Goal: Task Accomplishment & Management: Manage account settings

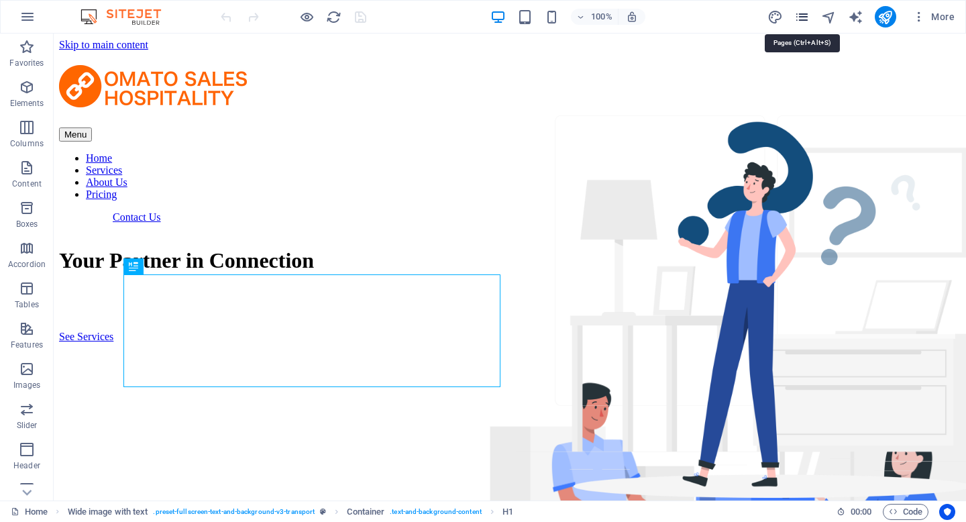
click at [805, 17] on icon "pages" at bounding box center [801, 16] width 15 height 15
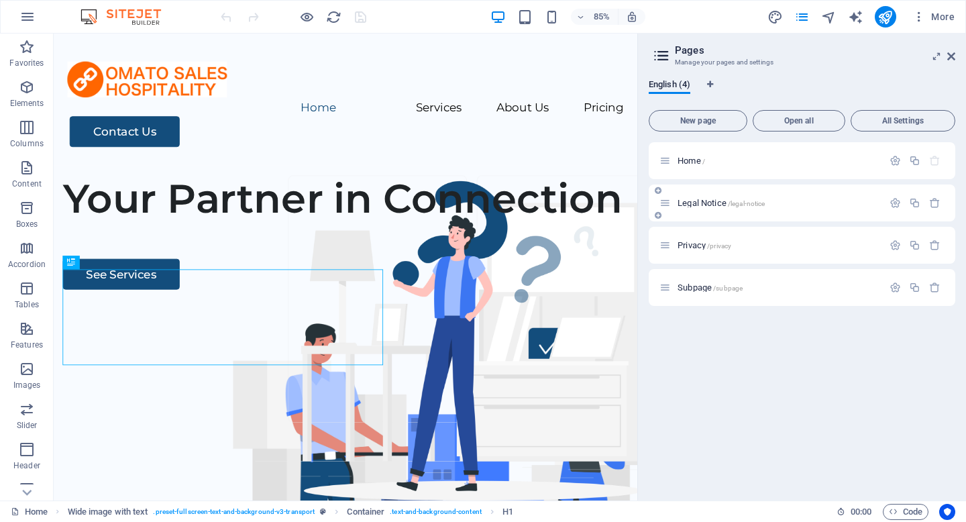
click at [712, 199] on span "Legal Notice /legal-notice" at bounding box center [720, 203] width 87 height 10
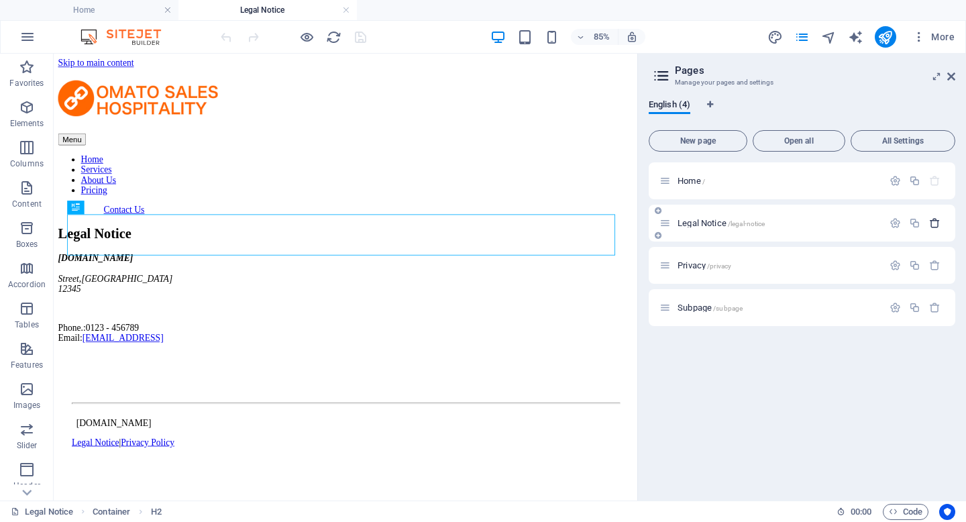
click at [934, 221] on icon "button" at bounding box center [934, 222] width 11 height 11
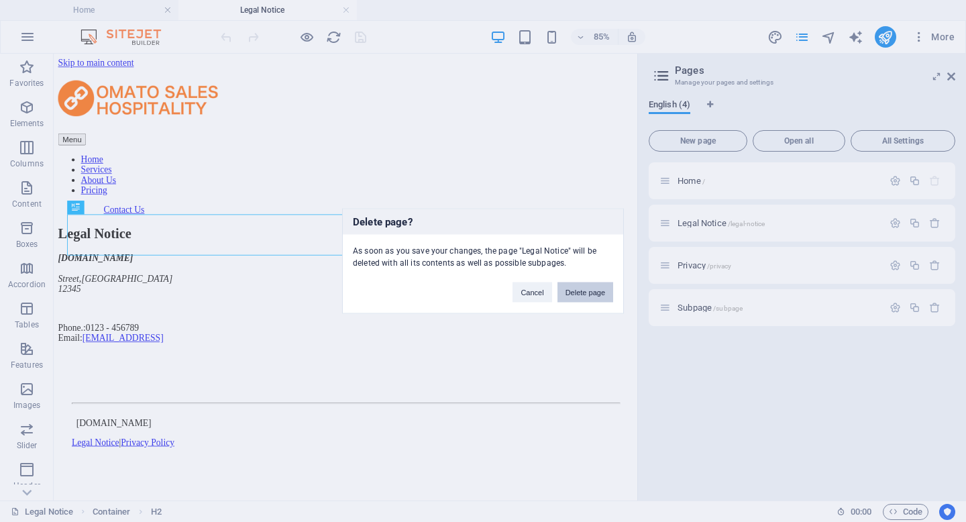
click at [605, 286] on button "Delete page" at bounding box center [585, 292] width 56 height 20
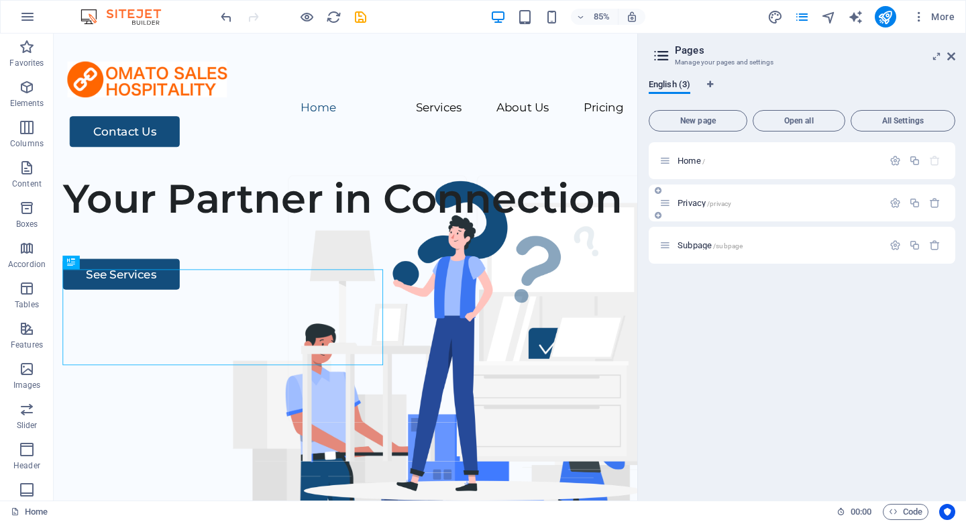
click at [702, 198] on div "Privacy /privacy" at bounding box center [770, 202] width 223 height 15
click at [698, 202] on span "Privacy /privacy" at bounding box center [704, 203] width 54 height 10
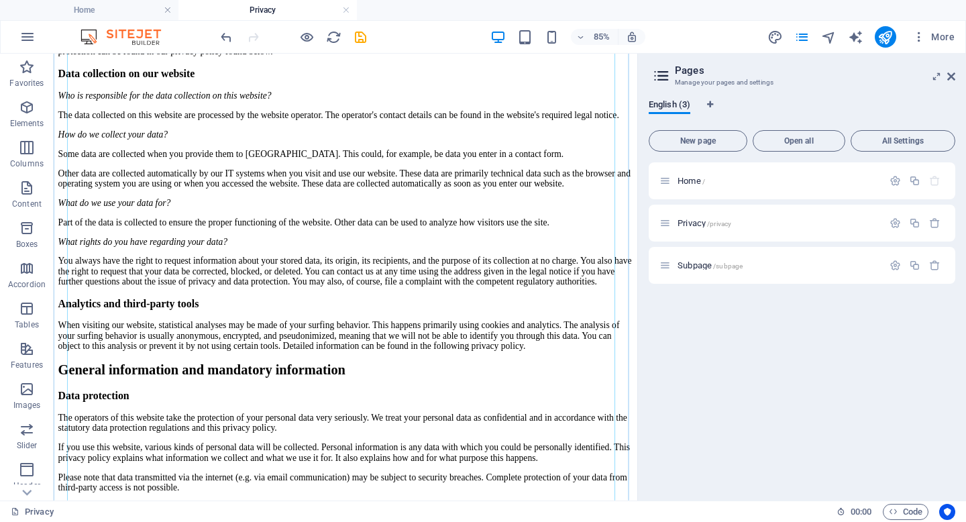
scroll to position [351, 0]
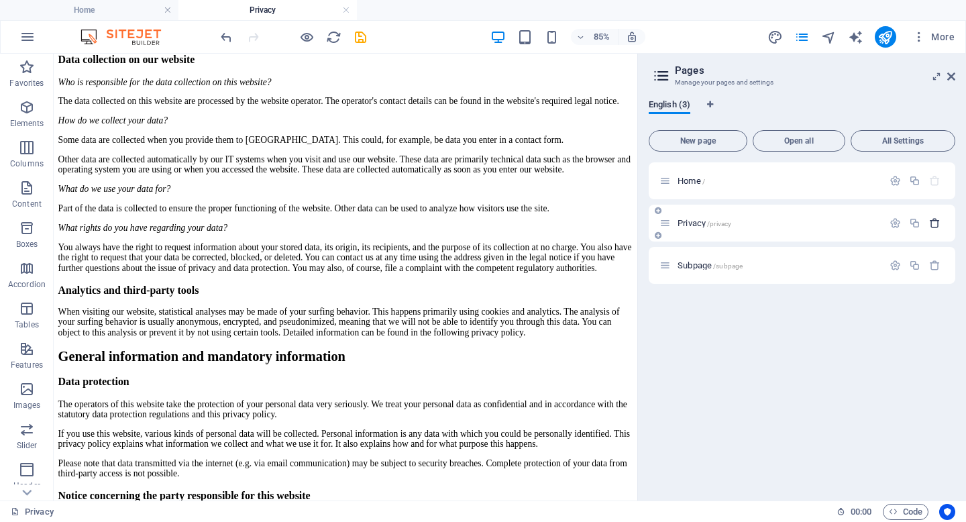
click at [931, 222] on icon "button" at bounding box center [934, 222] width 11 height 11
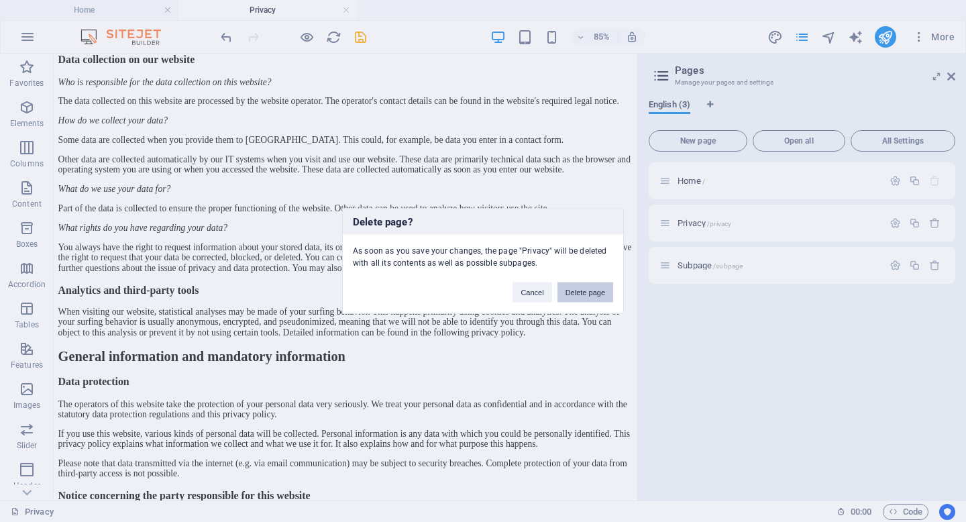
click at [608, 287] on button "Delete page" at bounding box center [585, 292] width 56 height 20
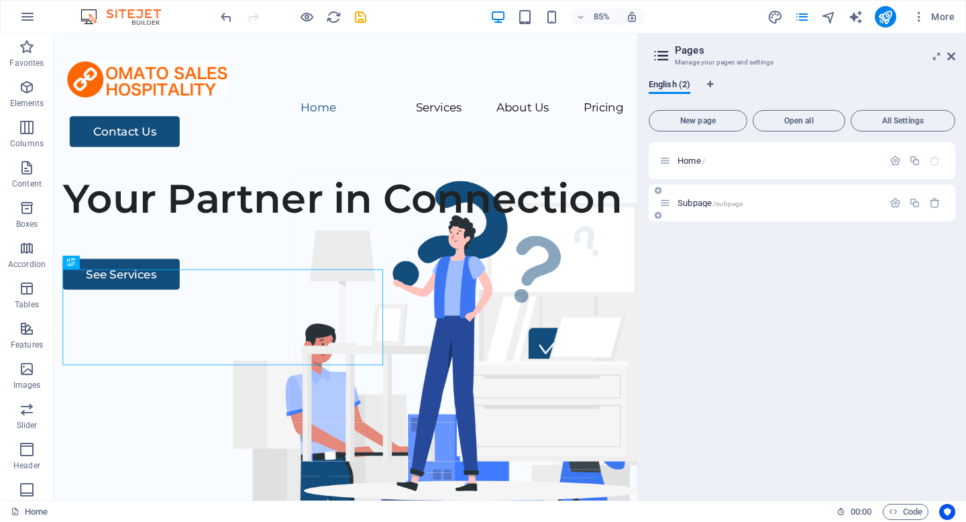
click at [703, 205] on span "Subpage /subpage" at bounding box center [709, 203] width 65 height 10
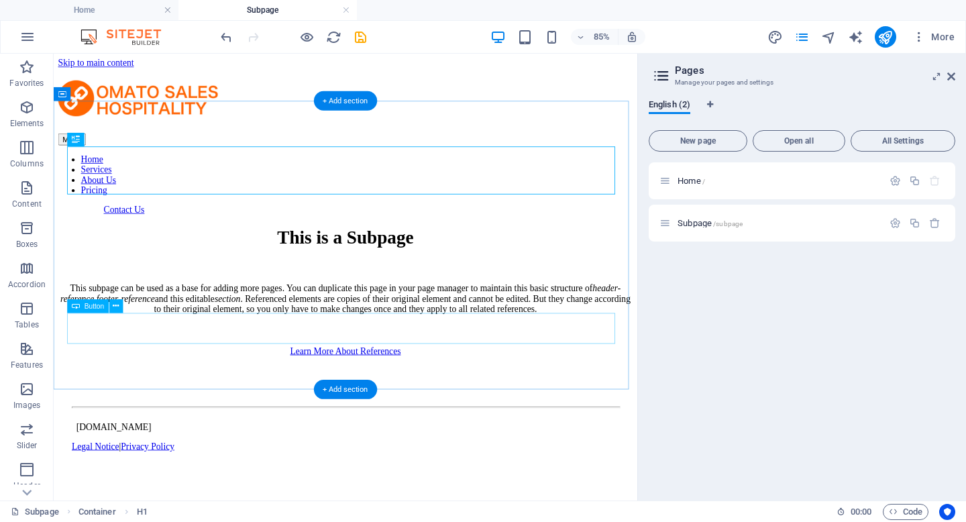
scroll to position [83, 0]
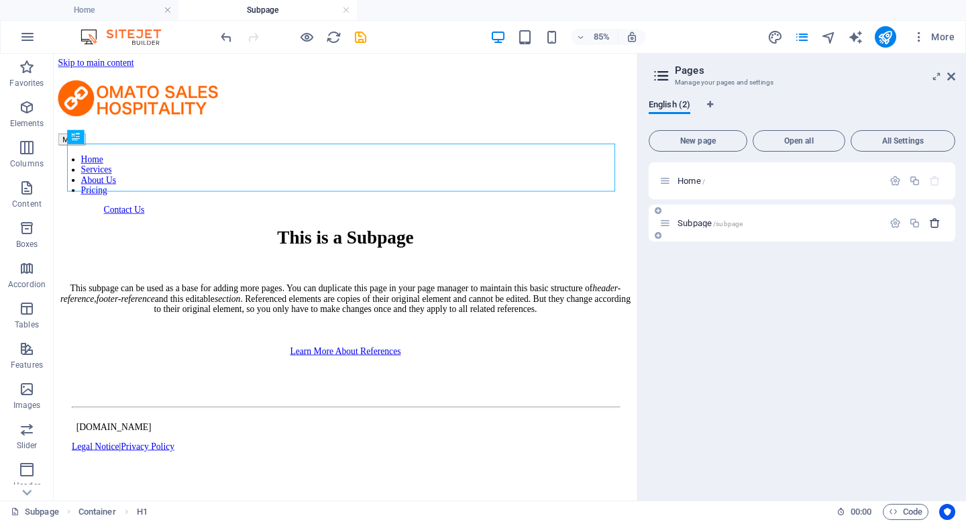
click at [929, 224] on icon "button" at bounding box center [934, 222] width 11 height 11
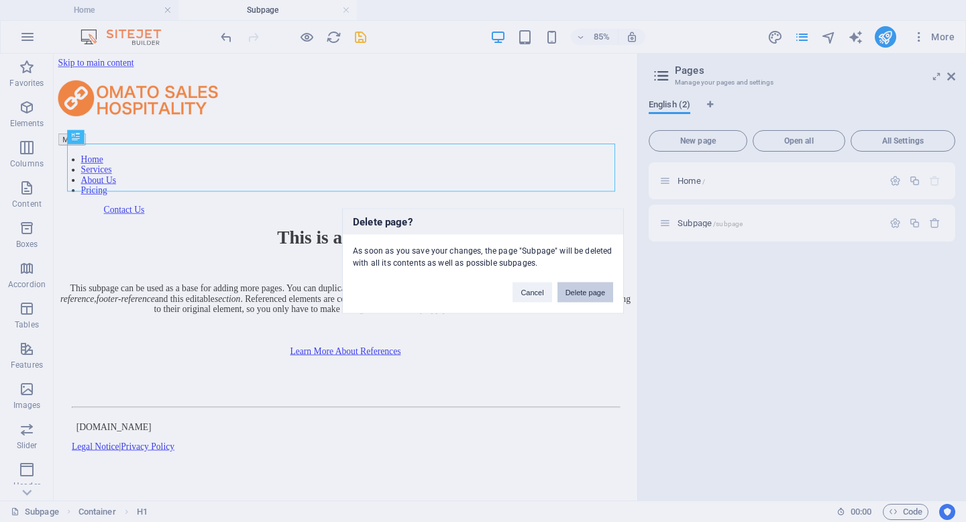
click at [612, 290] on button "Delete page" at bounding box center [585, 292] width 56 height 20
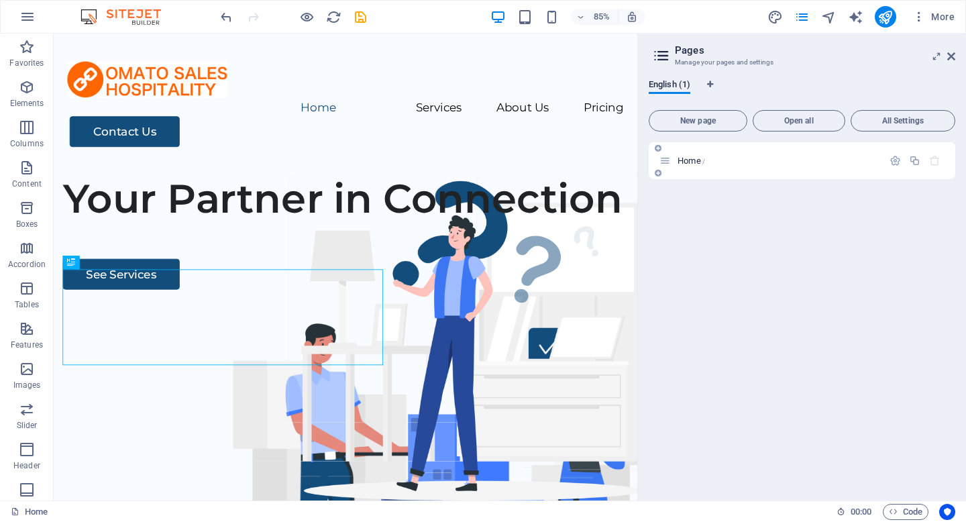
click at [760, 166] on div "Home /" at bounding box center [770, 160] width 223 height 15
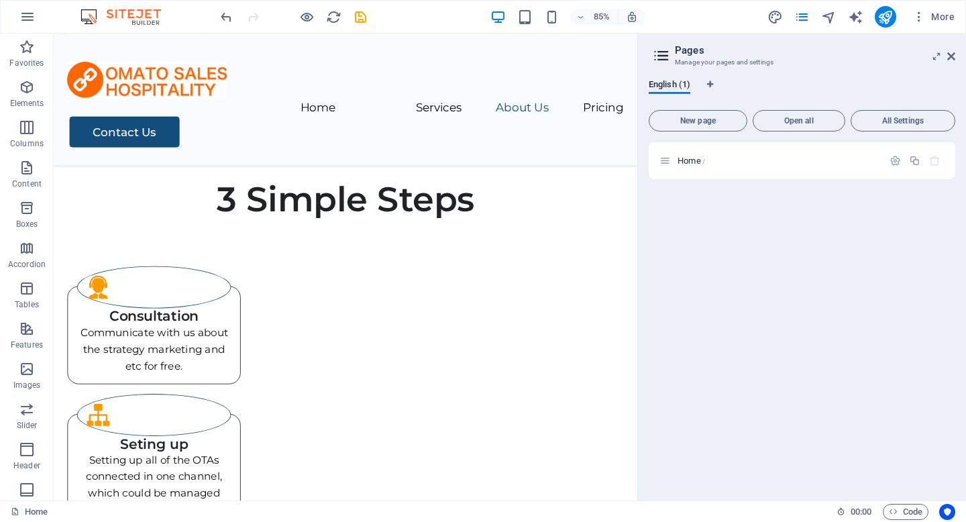
scroll to position [2237, 0]
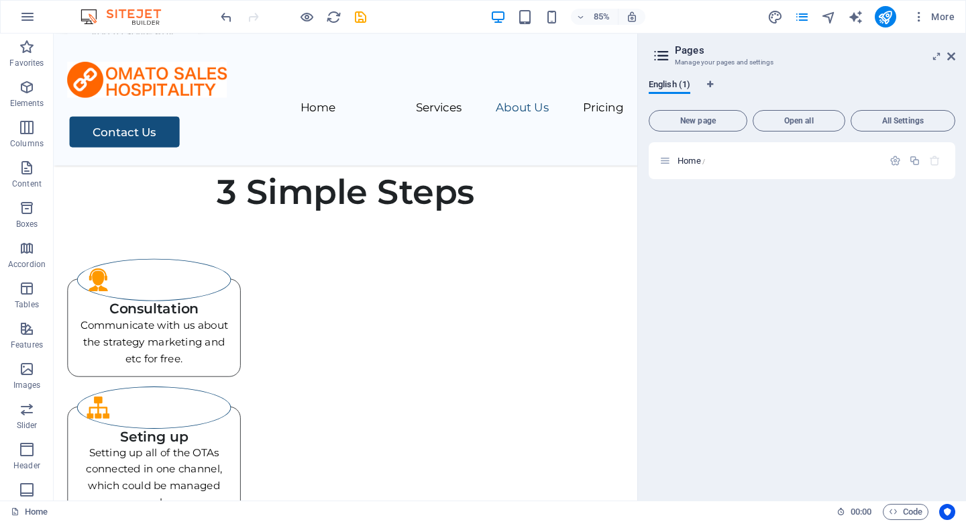
click at [782, 359] on div "Home /" at bounding box center [802, 315] width 306 height 347
click at [364, 17] on icon "save" at bounding box center [360, 16] width 15 height 15
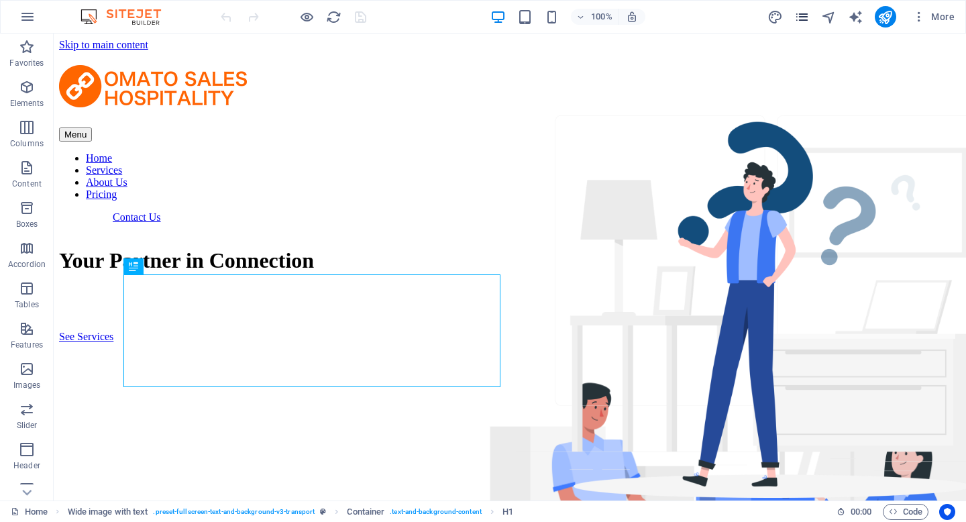
click at [803, 19] on icon "pages" at bounding box center [801, 16] width 15 height 15
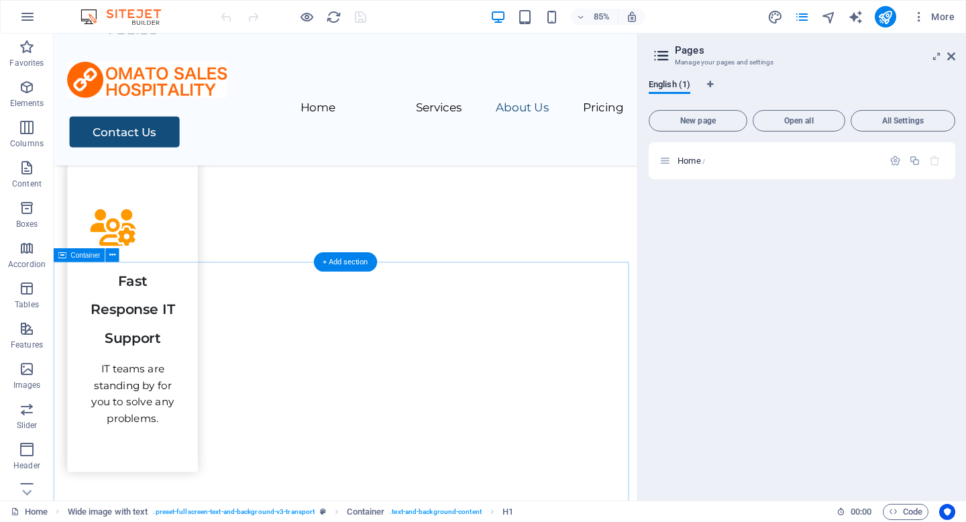
scroll to position [2337, 0]
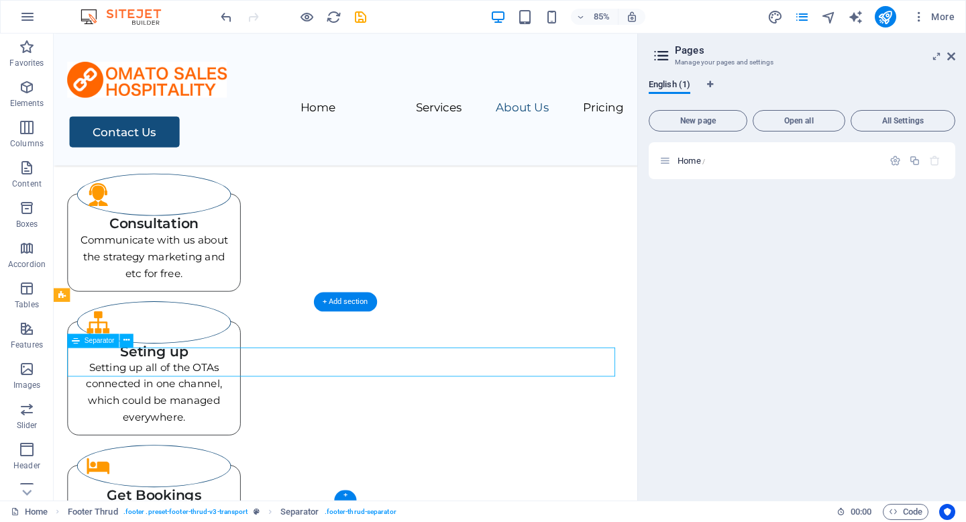
scroll to position [2302, 0]
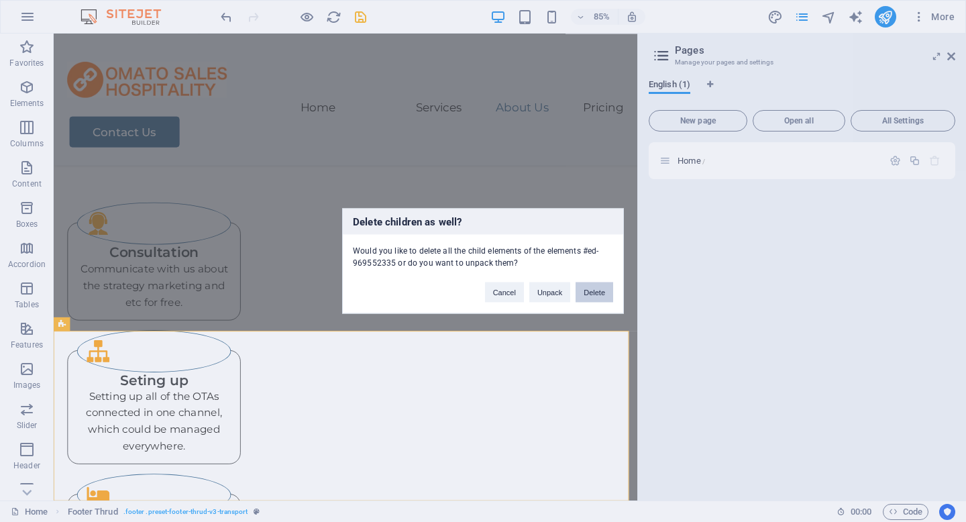
click at [582, 295] on button "Delete" at bounding box center [594, 292] width 38 height 20
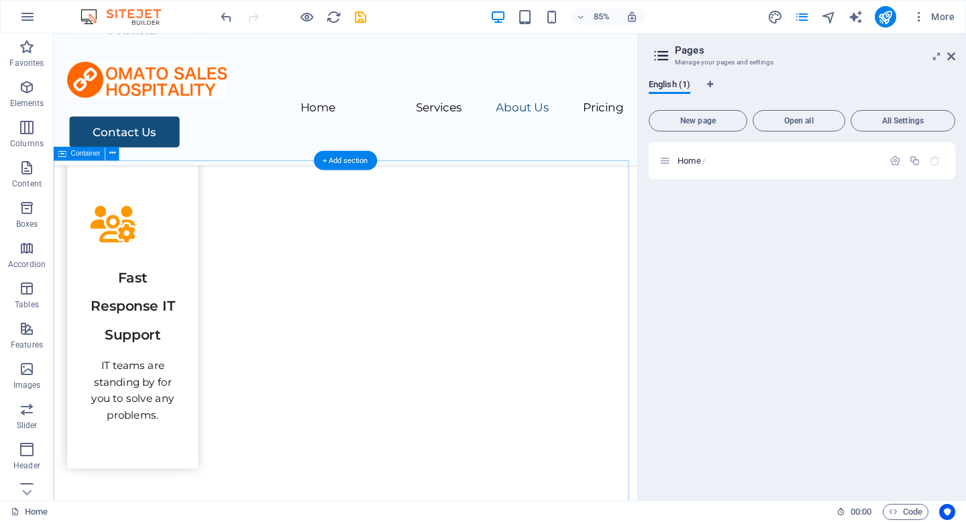
scroll to position [1799, 0]
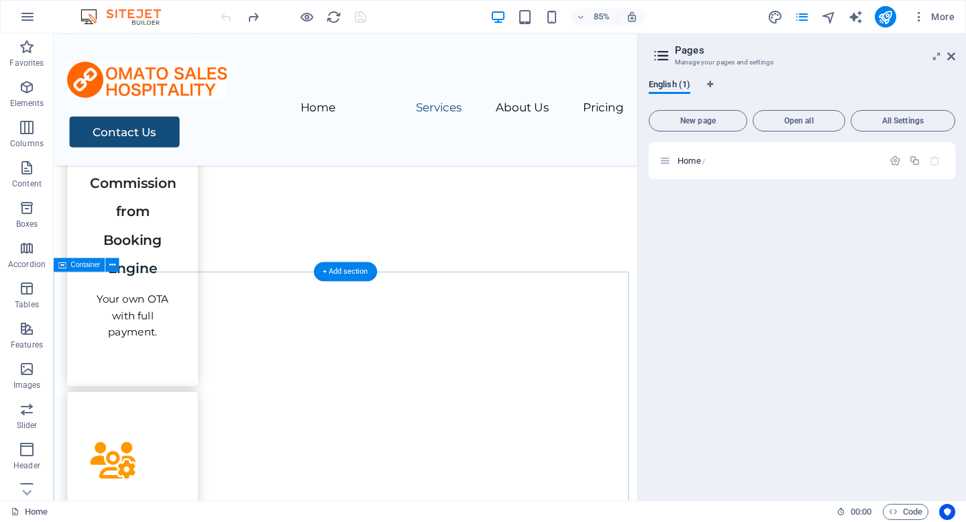
scroll to position [1466, 0]
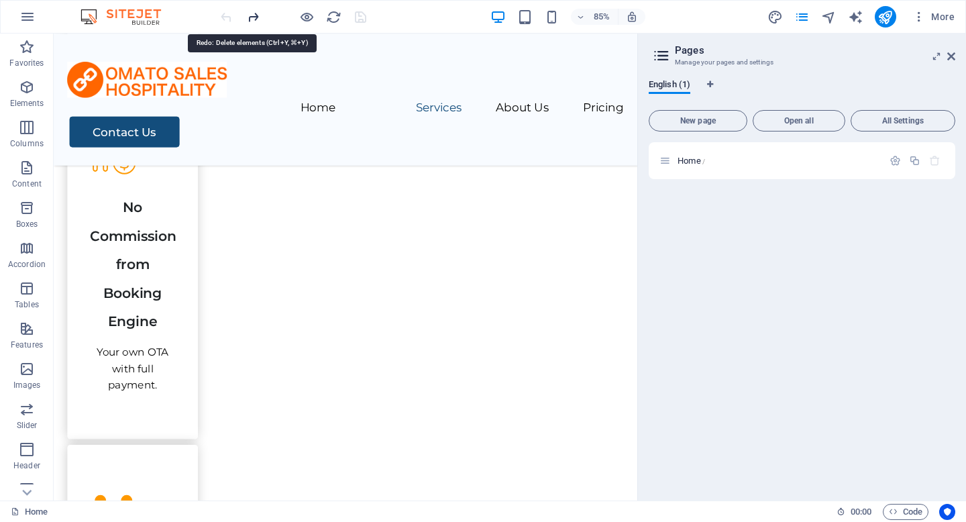
click at [260, 23] on icon "redo" at bounding box center [252, 16] width 15 height 15
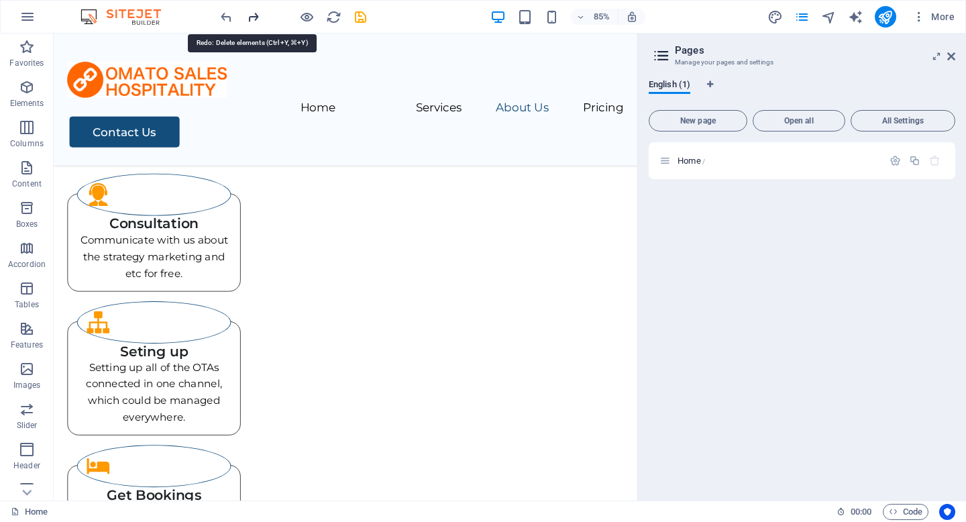
click at [260, 23] on icon "redo" at bounding box center [252, 16] width 15 height 15
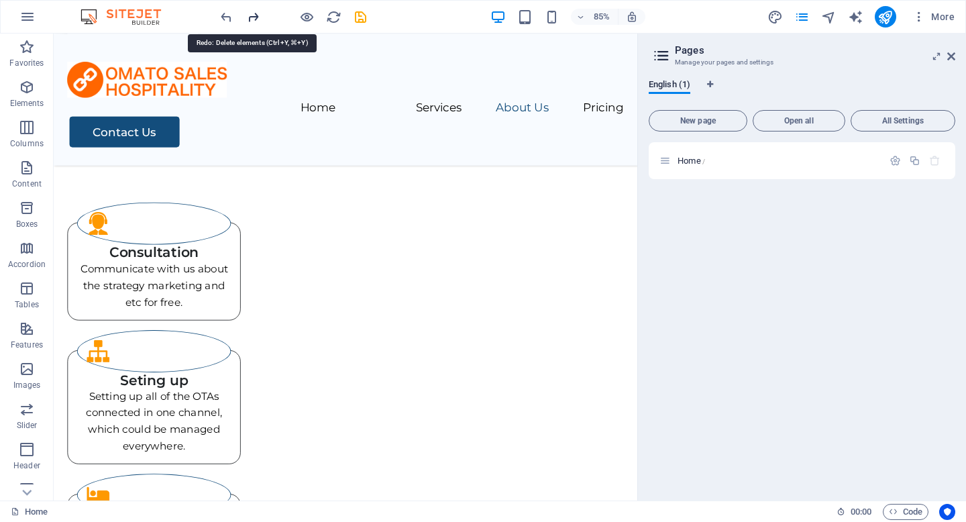
click at [260, 23] on icon "redo" at bounding box center [252, 16] width 15 height 15
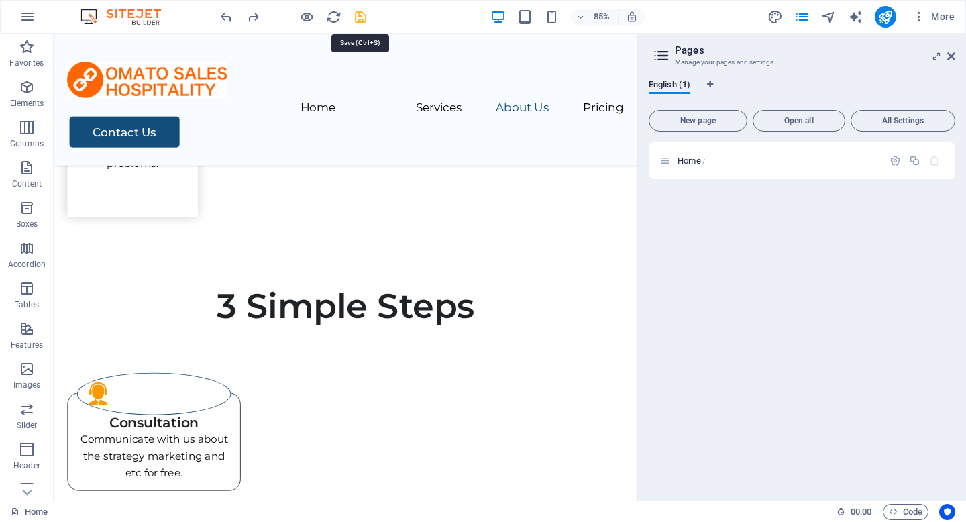
click at [353, 15] on icon "save" at bounding box center [360, 16] width 15 height 15
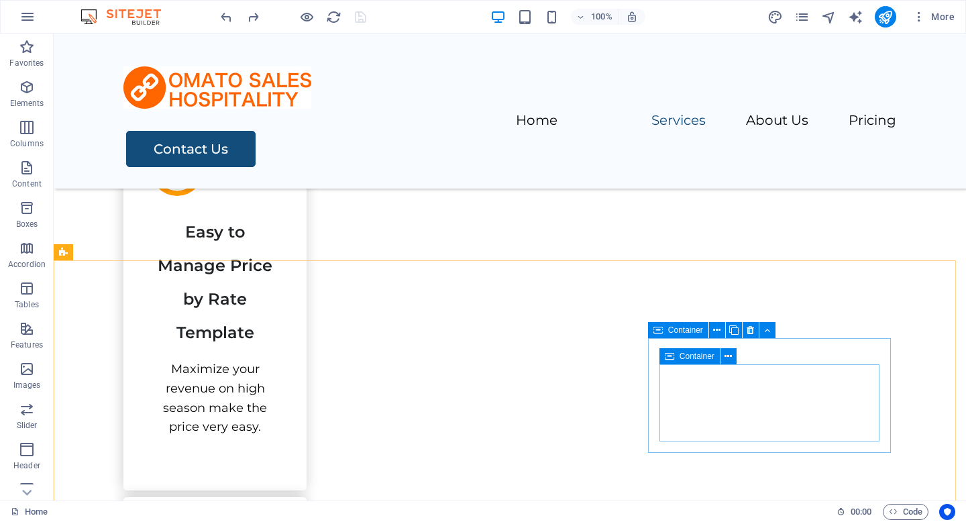
scroll to position [1265, 0]
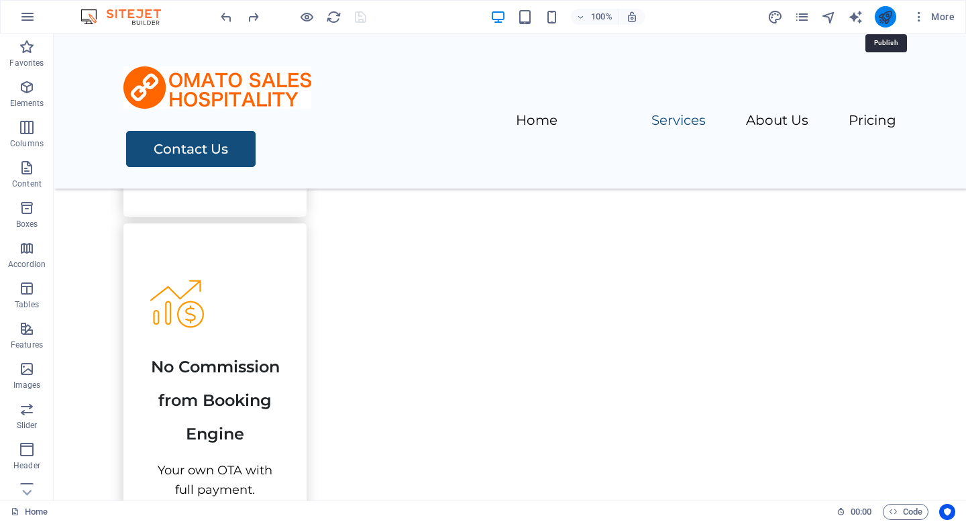
click at [889, 22] on icon "publish" at bounding box center [884, 16] width 15 height 15
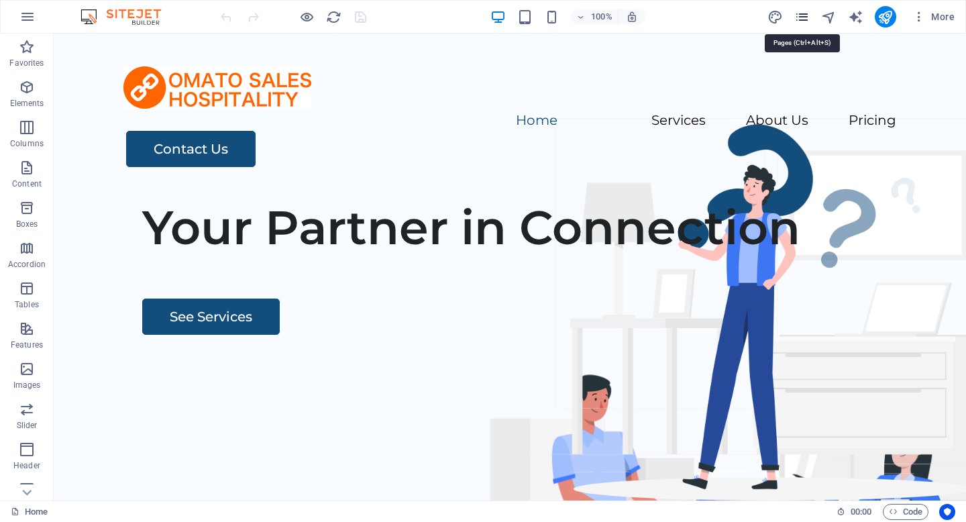
click at [801, 21] on icon "pages" at bounding box center [801, 16] width 15 height 15
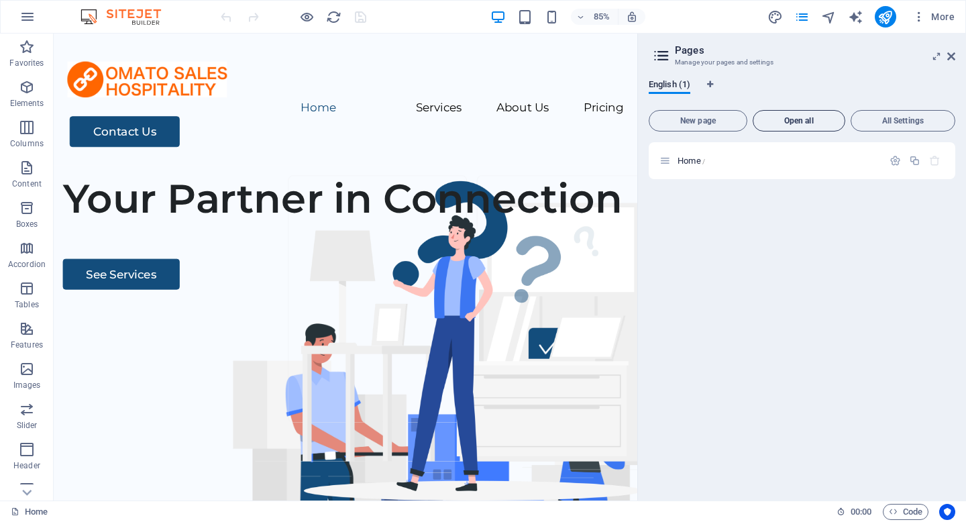
click at [808, 121] on span "Open all" at bounding box center [799, 121] width 80 height 8
click at [908, 119] on span "All Settings" at bounding box center [902, 121] width 93 height 8
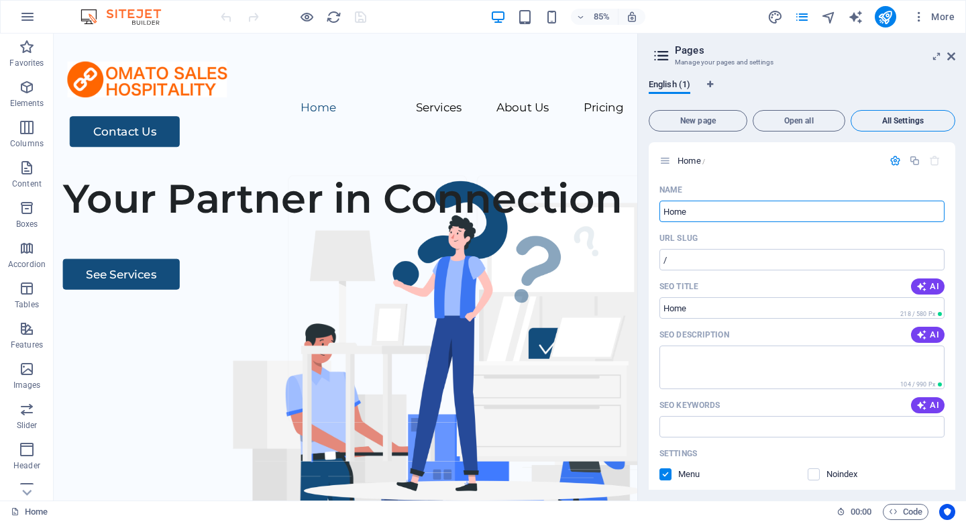
click at [908, 119] on span "All Settings" at bounding box center [902, 121] width 93 height 8
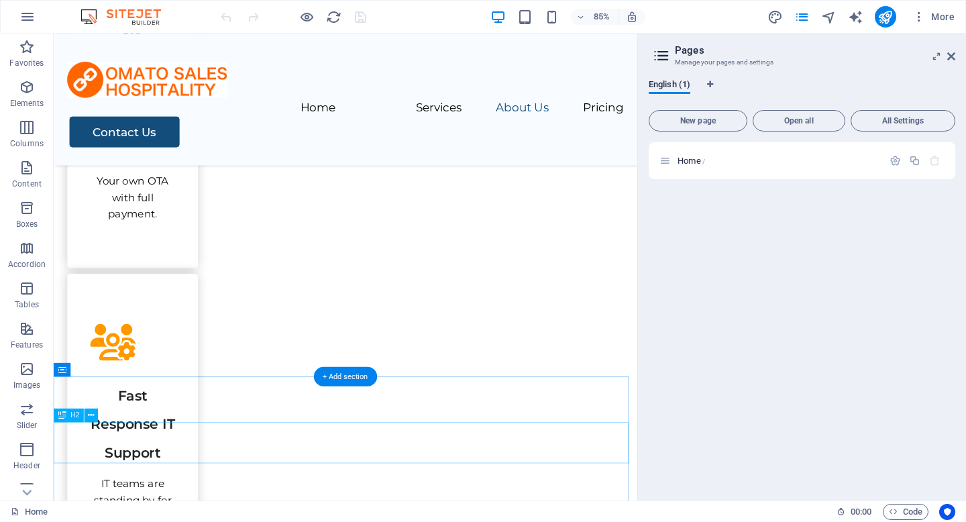
scroll to position [1667, 0]
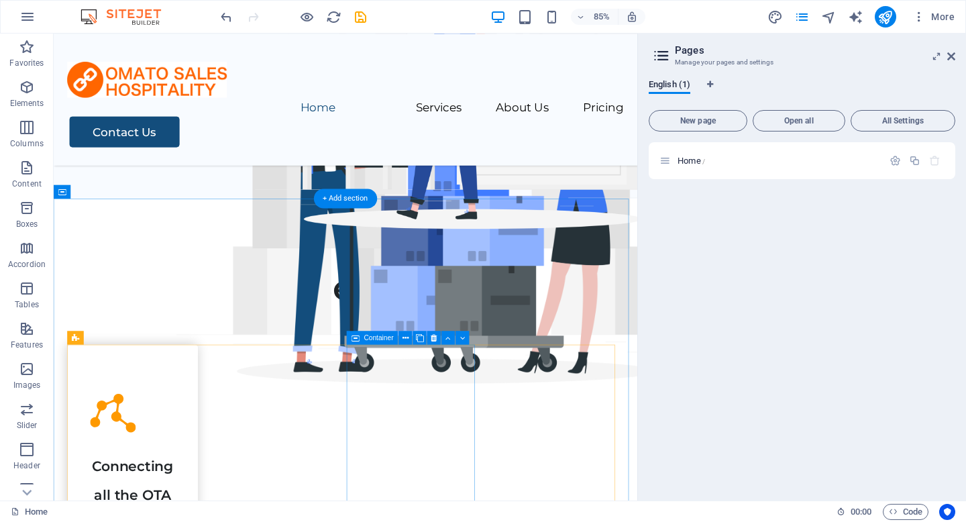
scroll to position [0, 0]
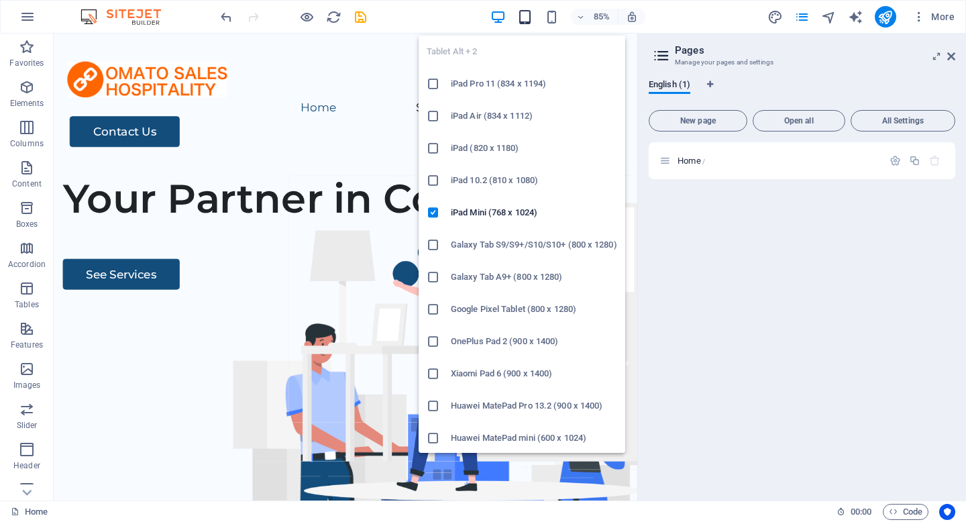
click at [518, 15] on icon "button" at bounding box center [524, 16] width 15 height 15
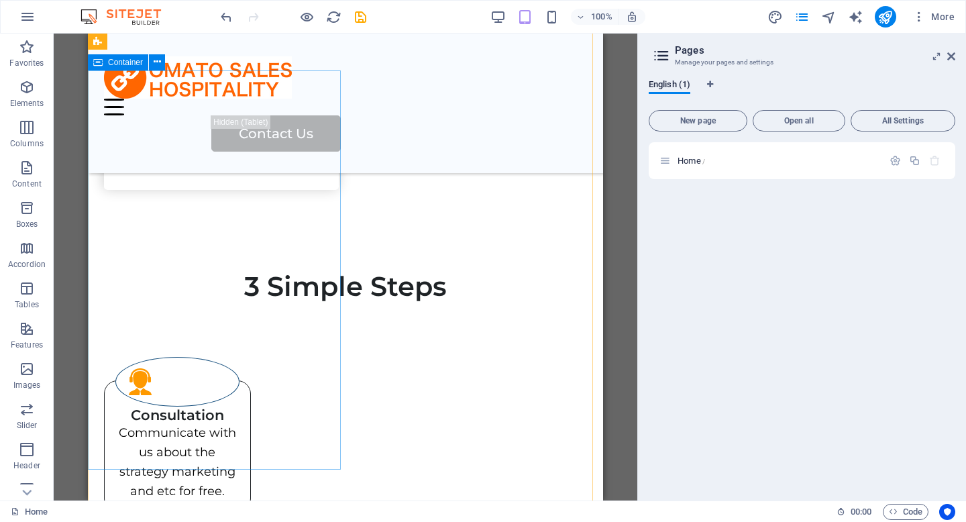
scroll to position [1737, 0]
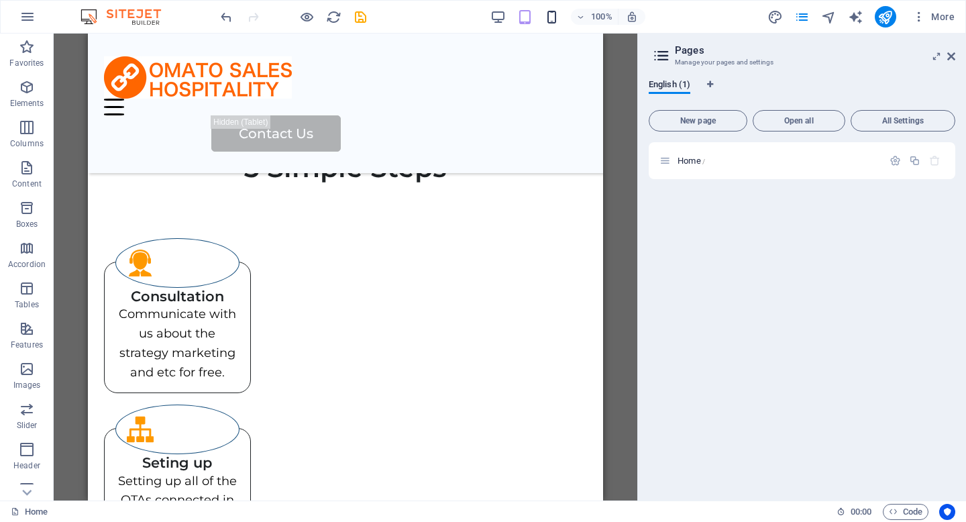
click at [553, 19] on icon "button" at bounding box center [551, 16] width 15 height 15
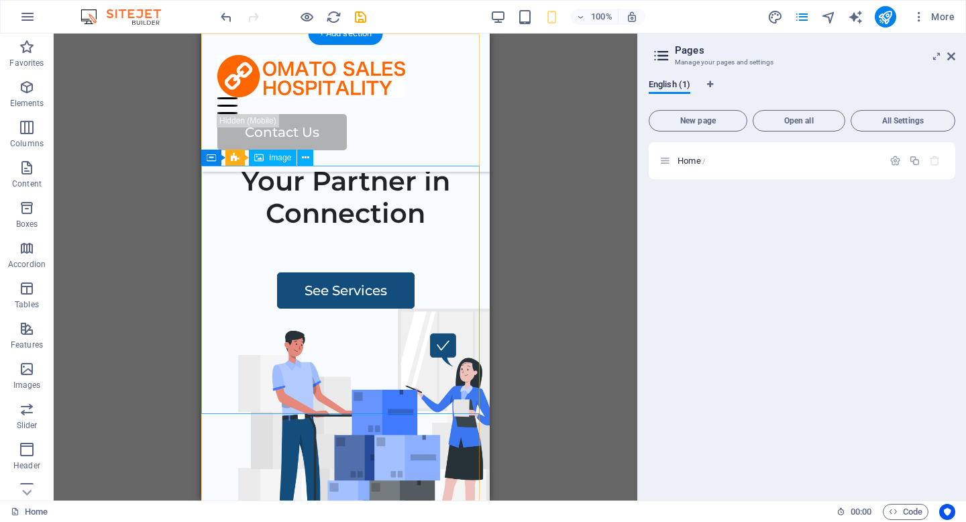
scroll to position [0, 0]
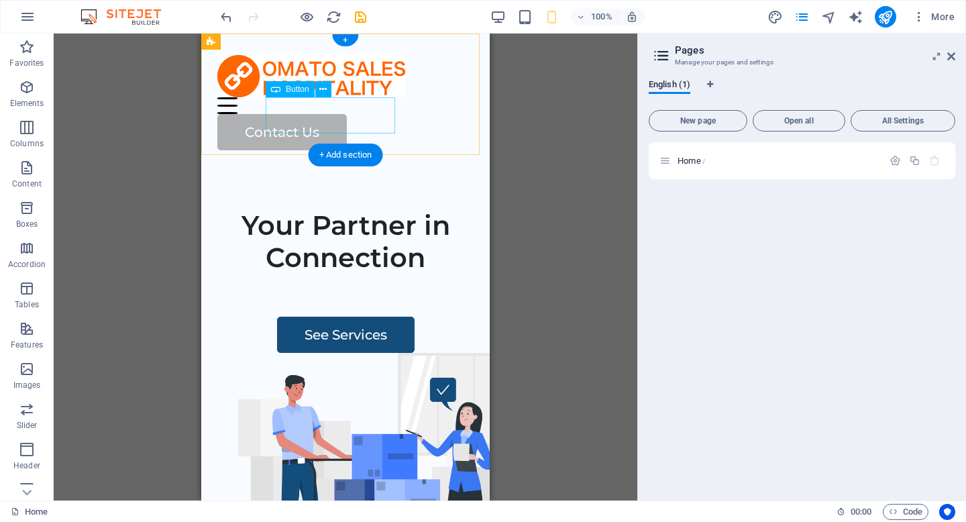
click at [351, 114] on div "Contact Us" at bounding box center [345, 132] width 256 height 36
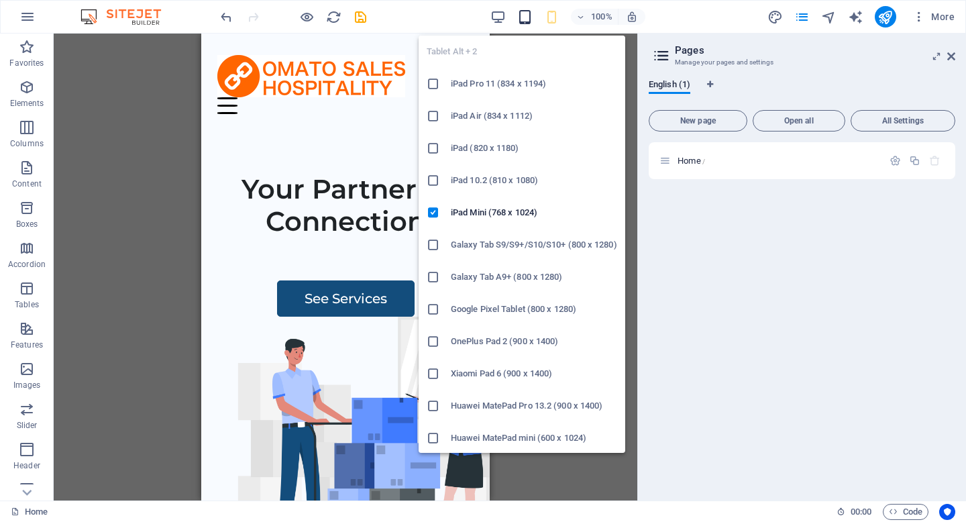
click at [517, 15] on icon "button" at bounding box center [524, 16] width 15 height 15
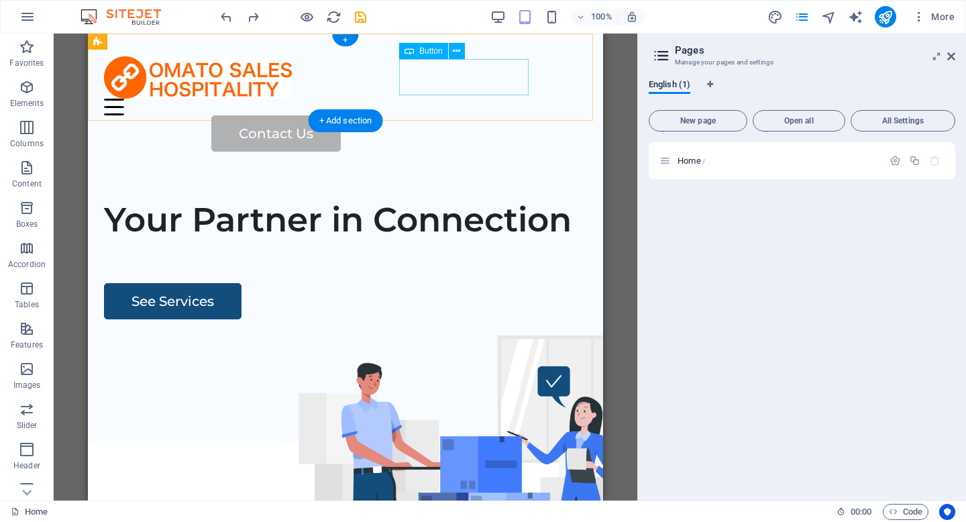
click at [472, 115] on div "Contact Us" at bounding box center [399, 133] width 376 height 36
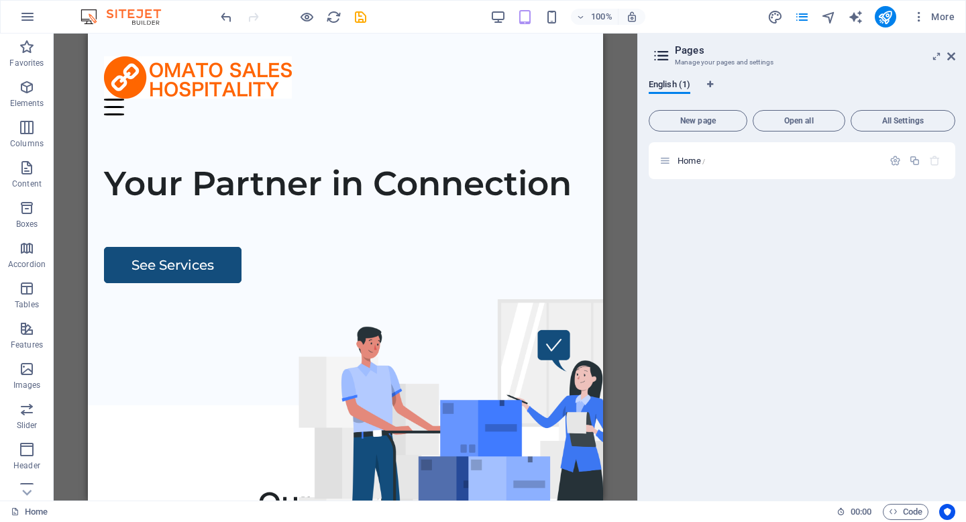
click at [492, 25] on div "100%" at bounding box center [567, 16] width 155 height 21
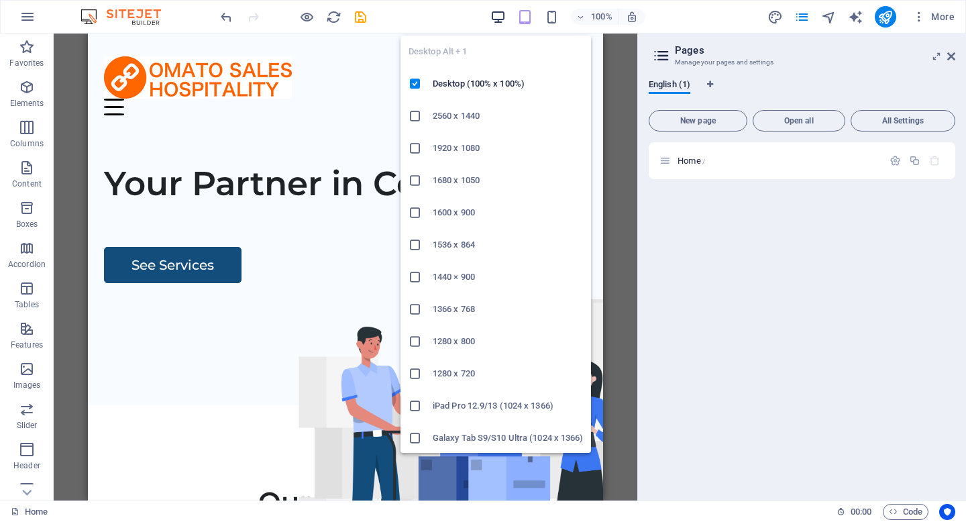
click at [498, 19] on icon "button" at bounding box center [497, 16] width 15 height 15
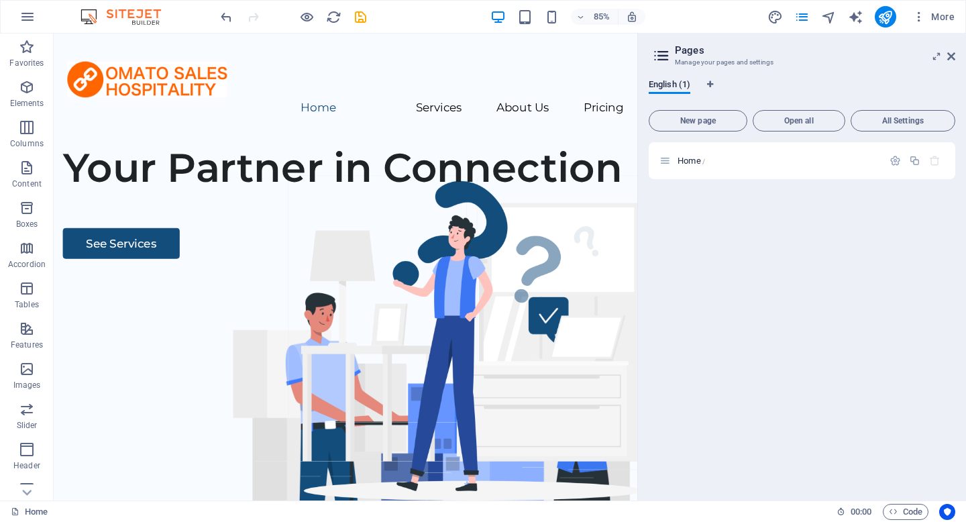
click at [748, 260] on div "Home /" at bounding box center [802, 315] width 306 height 347
click at [947, 54] on icon at bounding box center [951, 56] width 8 height 11
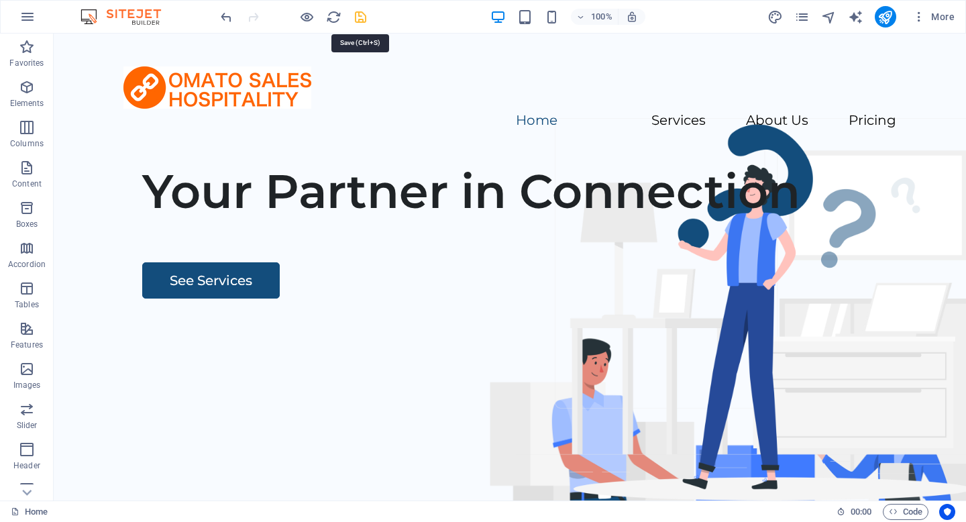
click at [366, 20] on icon "save" at bounding box center [360, 16] width 15 height 15
click at [883, 17] on icon "publish" at bounding box center [884, 16] width 15 height 15
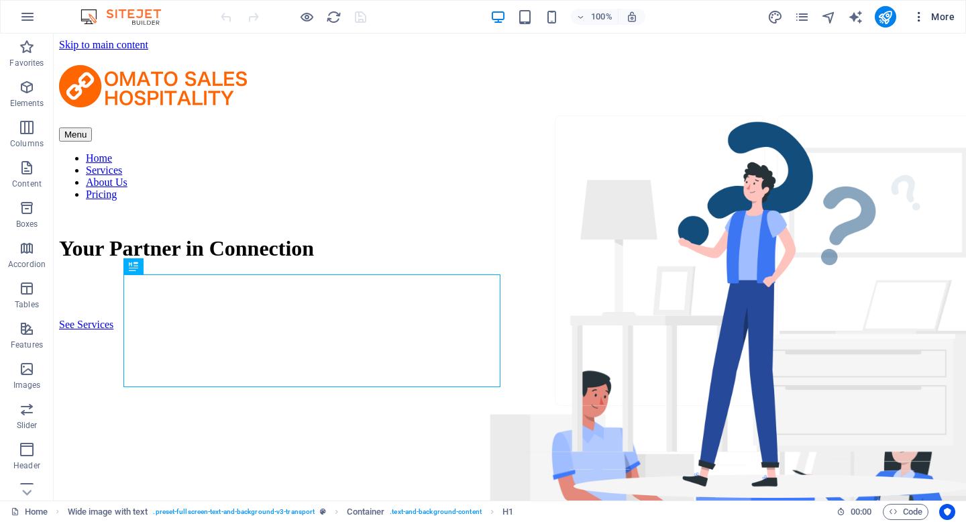
click at [918, 19] on icon "button" at bounding box center [918, 16] width 13 height 13
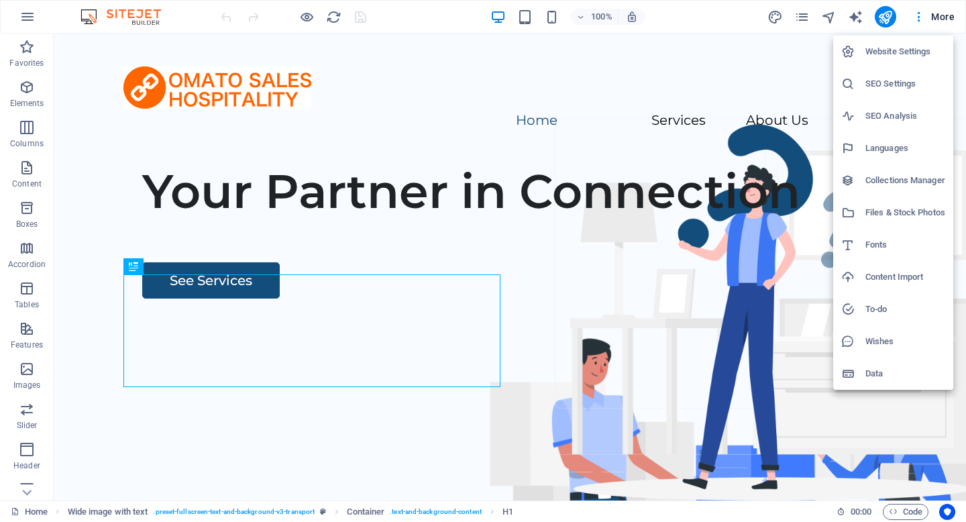
click at [899, 74] on li "SEO Settings" at bounding box center [893, 84] width 120 height 32
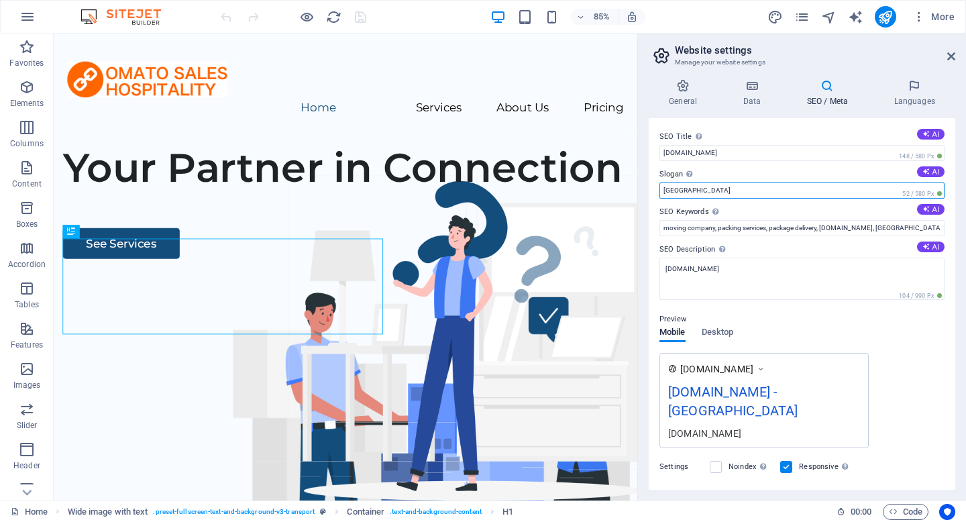
drag, startPoint x: 930, startPoint y: 226, endPoint x: 730, endPoint y: 216, distance: 199.4
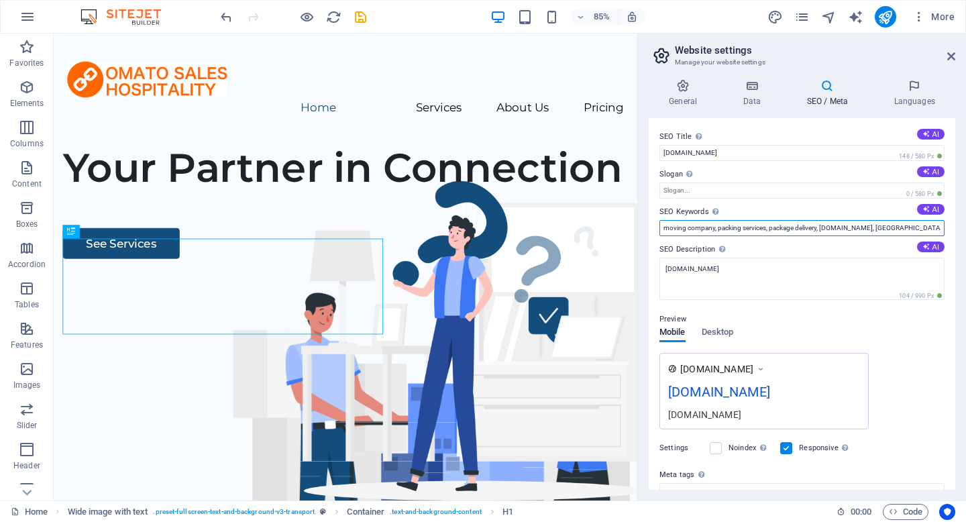
click at [851, 229] on input "moving company, packing services, package delivery, omatosales.com, Berlin" at bounding box center [801, 228] width 285 height 16
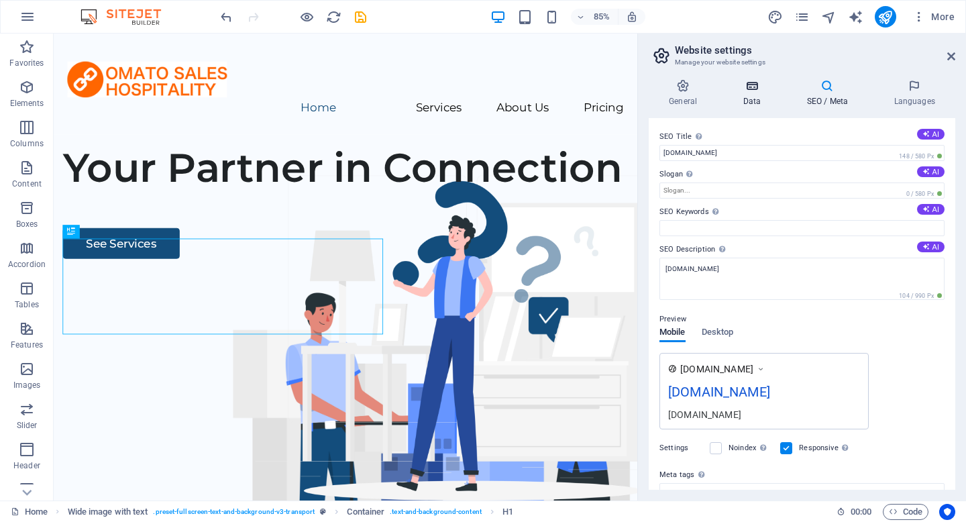
click at [744, 87] on icon at bounding box center [751, 85] width 58 height 13
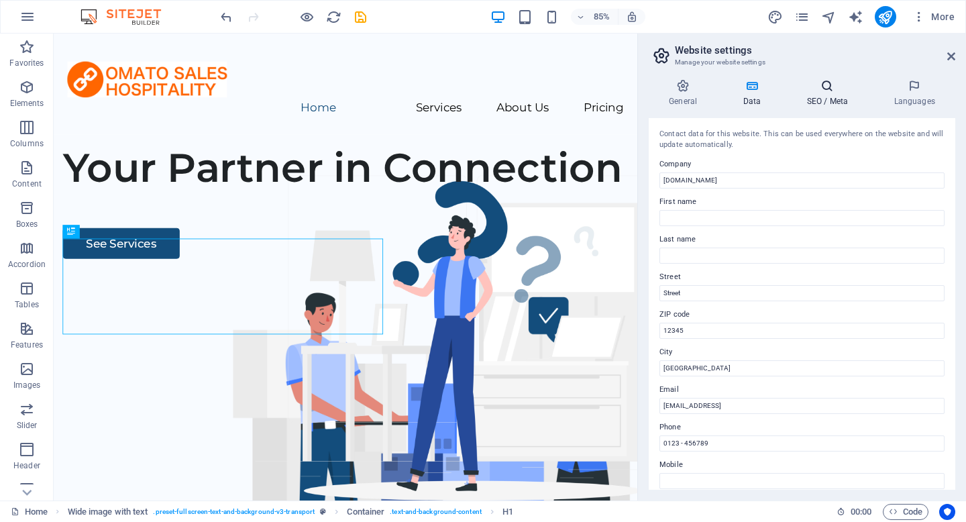
click at [835, 85] on icon at bounding box center [827, 85] width 82 height 13
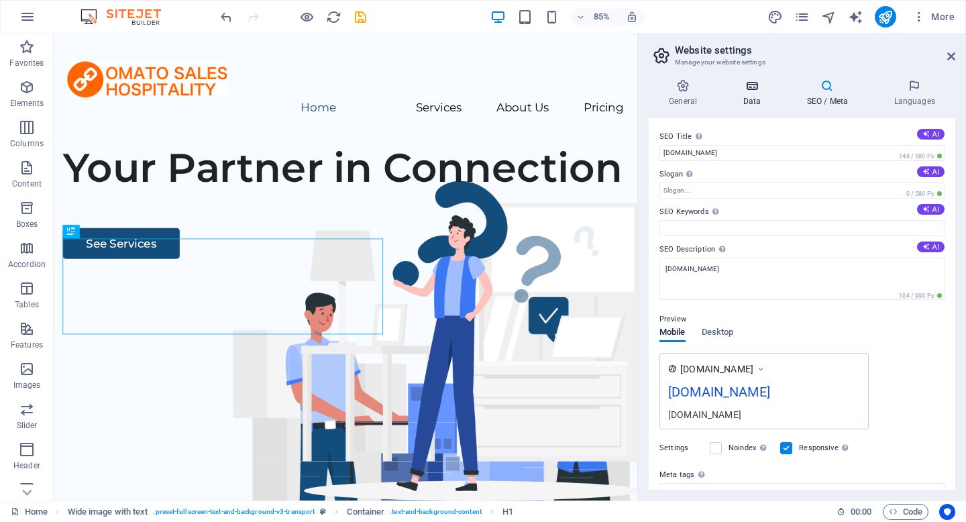
click at [766, 86] on icon at bounding box center [751, 85] width 58 height 13
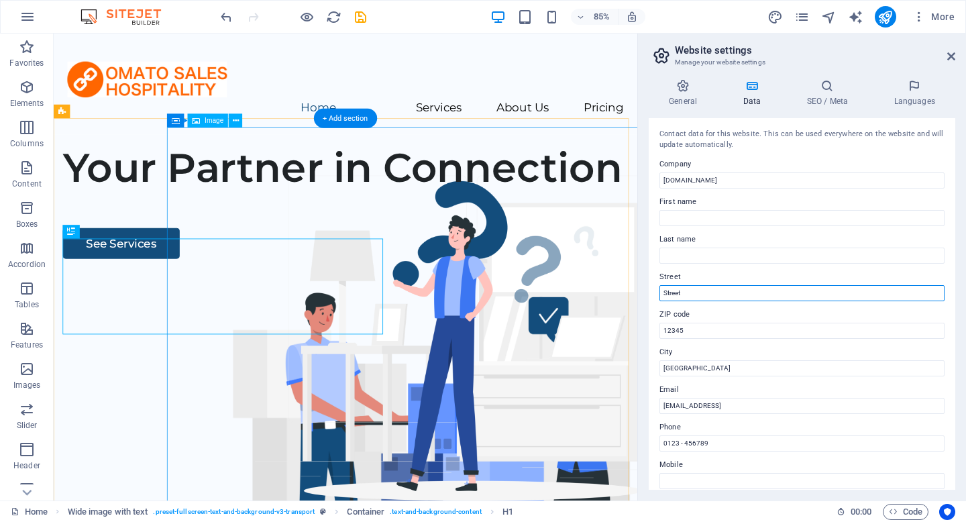
drag, startPoint x: 752, startPoint y: 326, endPoint x: 716, endPoint y: 340, distance: 39.5
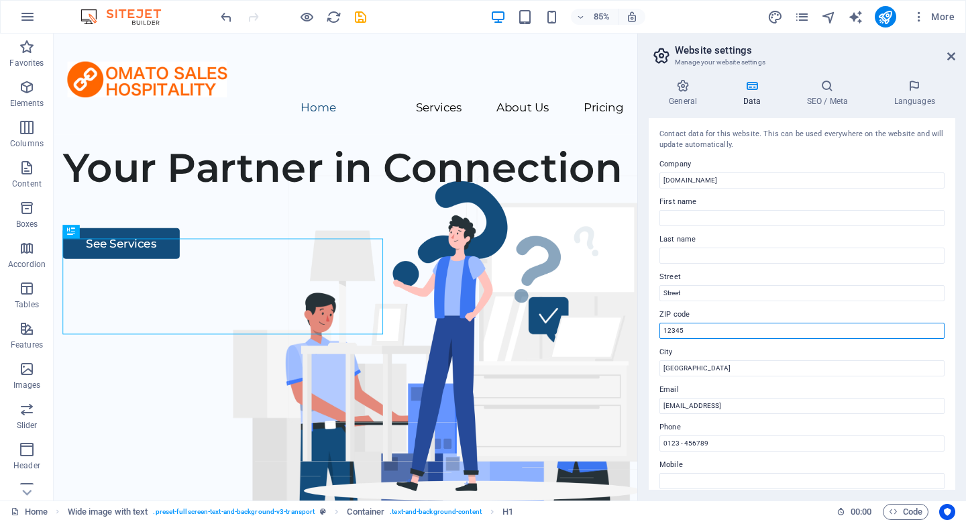
drag, startPoint x: 715, startPoint y: 326, endPoint x: 663, endPoint y: 325, distance: 52.3
click at [663, 325] on input "12345" at bounding box center [801, 331] width 285 height 16
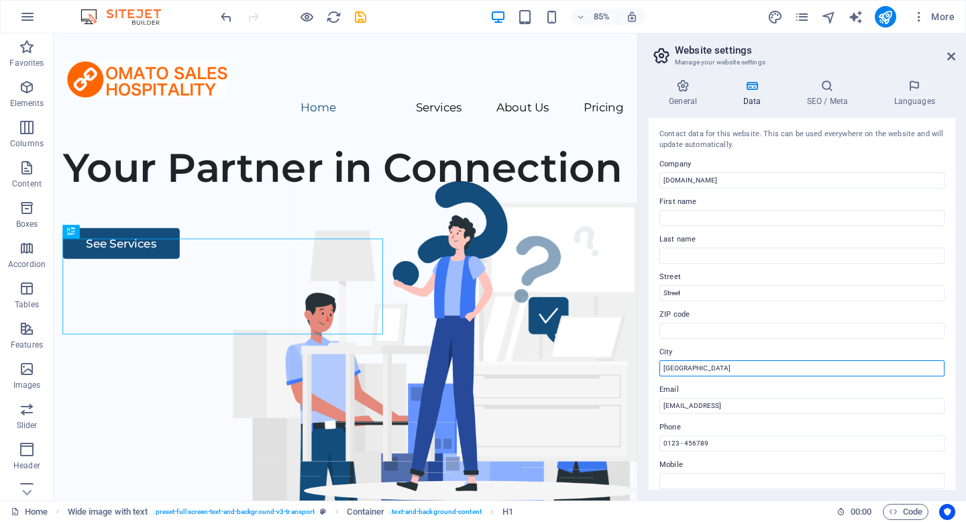
drag, startPoint x: 693, startPoint y: 368, endPoint x: 654, endPoint y: 369, distance: 39.6
click at [665, 368] on input "[GEOGRAPHIC_DATA]" at bounding box center [801, 368] width 285 height 16
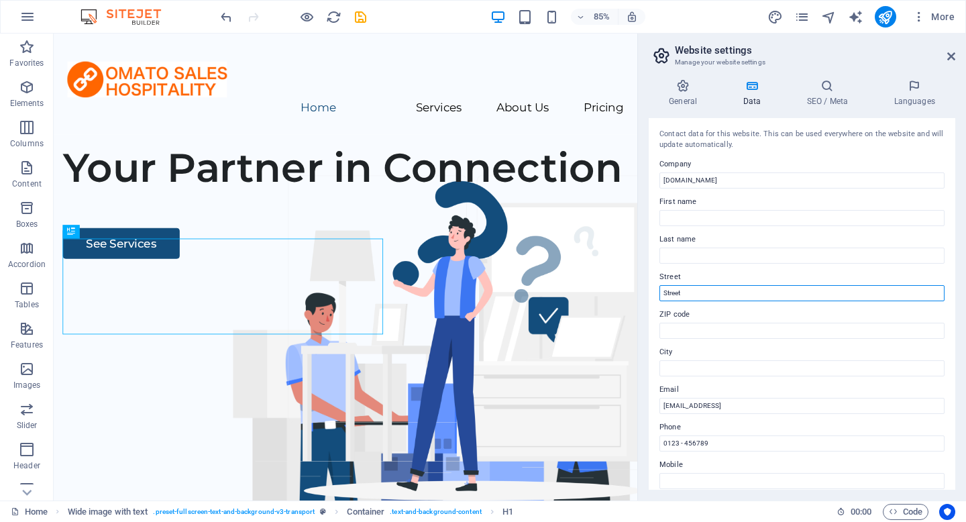
drag, startPoint x: 728, startPoint y: 296, endPoint x: 654, endPoint y: 296, distance: 74.4
click at [654, 296] on div "Contact data for this website. This can be used everywhere on the website and w…" at bounding box center [802, 304] width 306 height 372
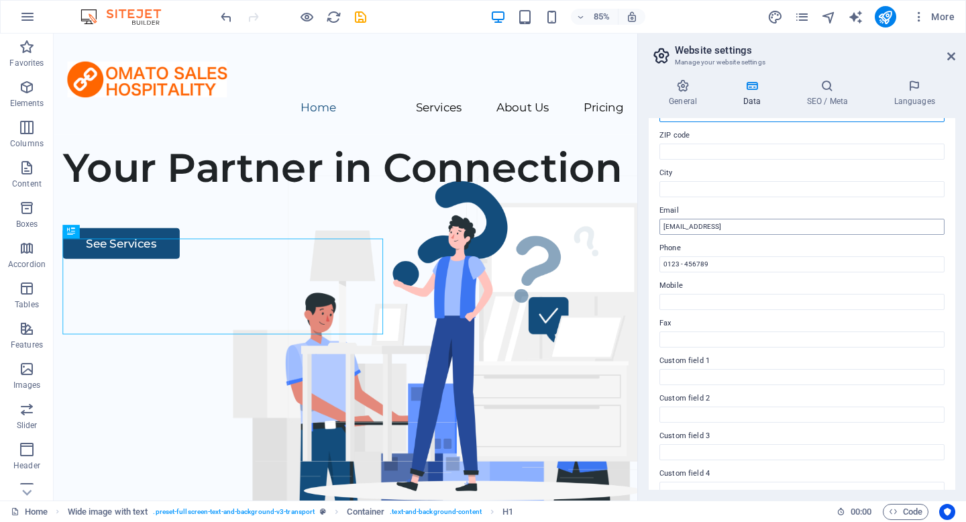
scroll to position [137, 0]
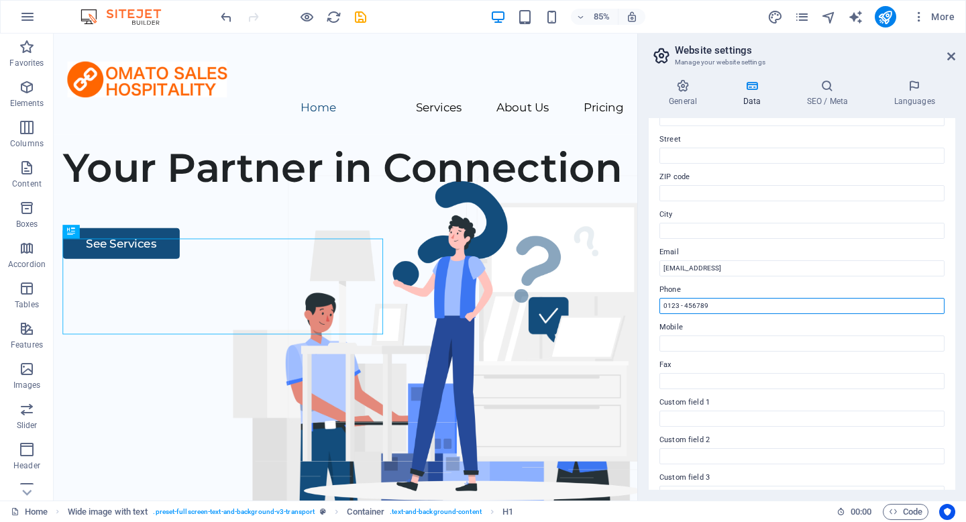
drag, startPoint x: 785, startPoint y: 336, endPoint x: 738, endPoint y: 350, distance: 49.0
click at [720, 312] on input "0123 - 456789" at bounding box center [801, 306] width 285 height 16
drag, startPoint x: 726, startPoint y: 308, endPoint x: 660, endPoint y: 308, distance: 66.4
click at [660, 308] on input "0123 - 456789" at bounding box center [801, 306] width 285 height 16
type input "[PHONE_NUMBER]"
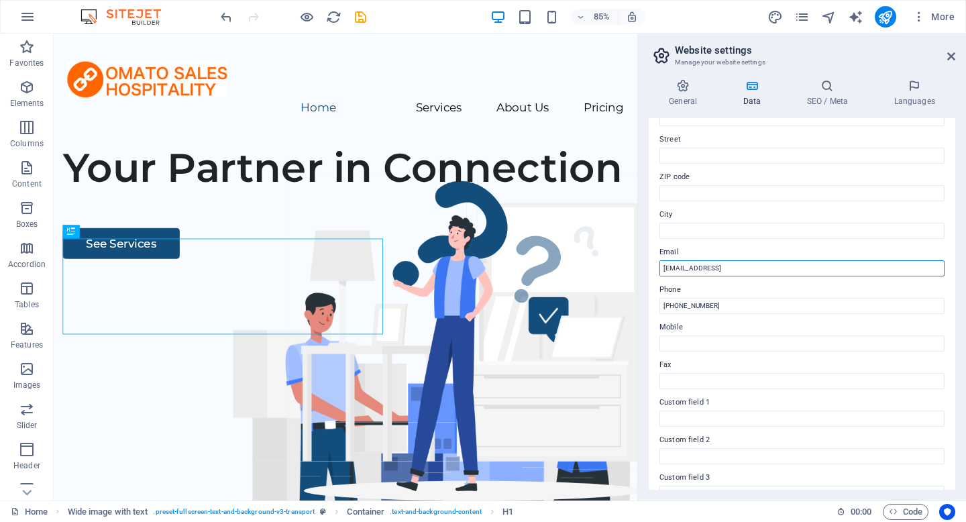
drag, startPoint x: 818, startPoint y: 268, endPoint x: 651, endPoint y: 270, distance: 167.0
click at [651, 270] on div "Contact data for this website. This can be used everywhere on the website and w…" at bounding box center [802, 304] width 306 height 372
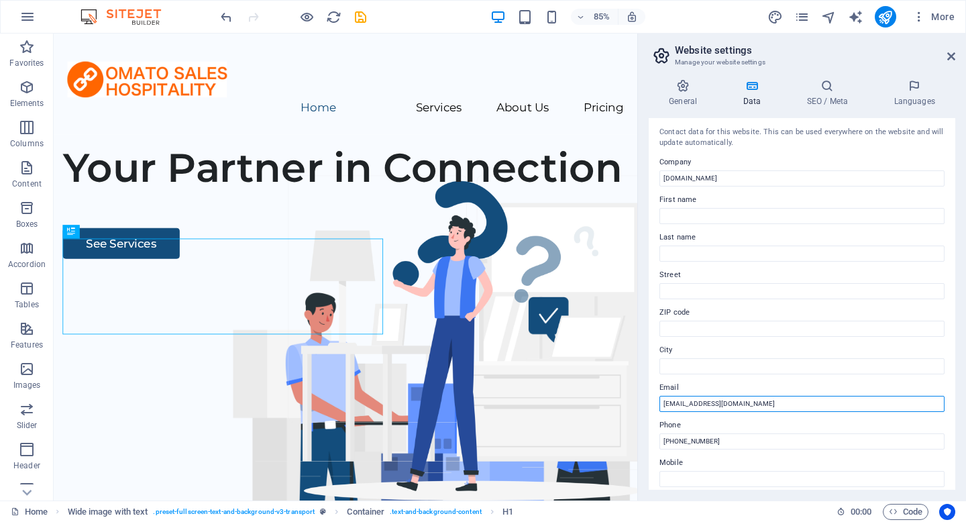
scroll to position [0, 0]
type input "[EMAIL_ADDRESS][DOMAIN_NAME]"
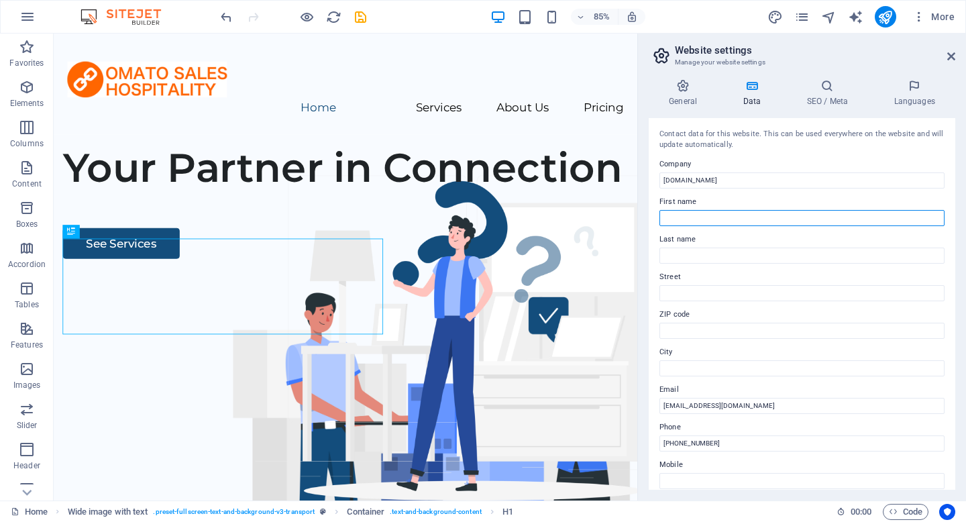
click at [746, 221] on input "First name" at bounding box center [801, 218] width 285 height 16
click at [732, 215] on input "First name" at bounding box center [801, 218] width 285 height 16
type input "I"
type input "Made"
click at [781, 208] on label "First name" at bounding box center [801, 202] width 285 height 16
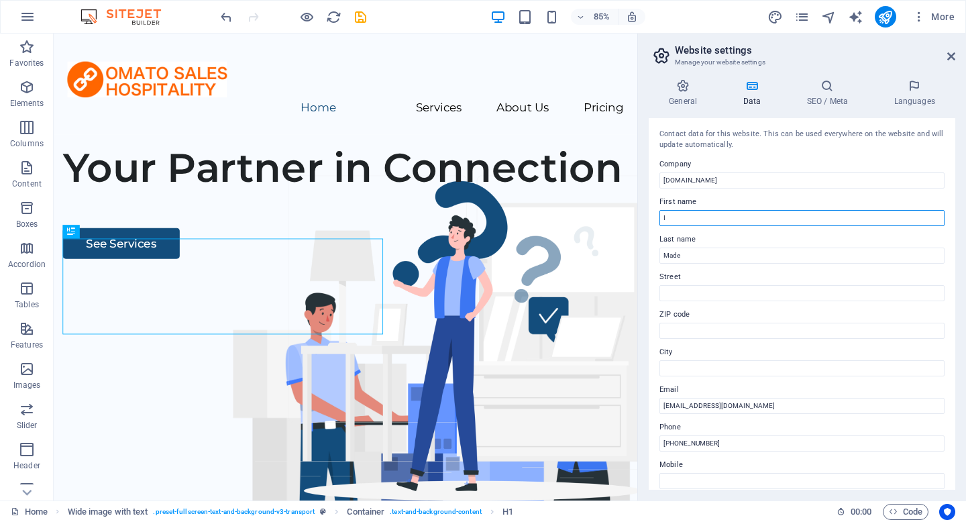
click at [781, 210] on input "I" at bounding box center [801, 218] width 285 height 16
type input "I Made [PERSON_NAME]"
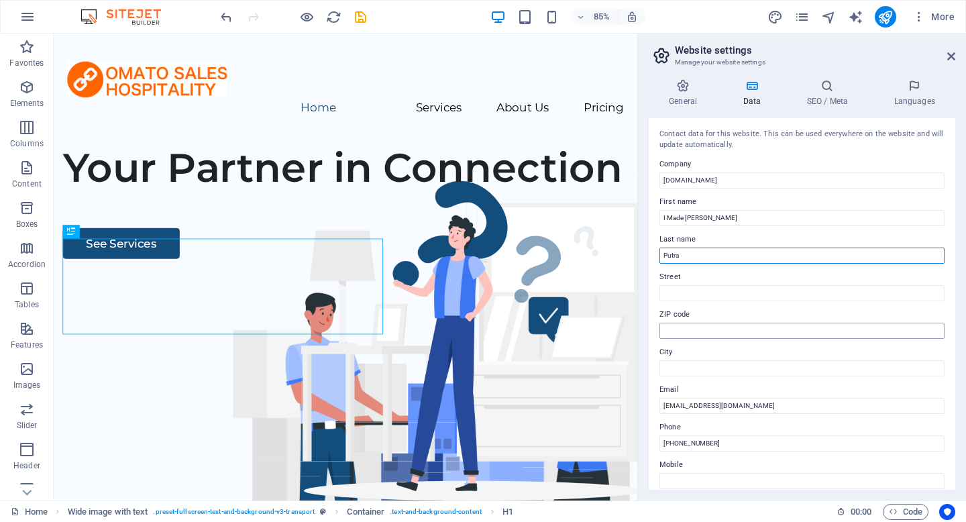
type input "Putra"
click at [693, 327] on input "ZIP code" at bounding box center [801, 331] width 285 height 16
type input "82121"
click at [695, 354] on label "City" at bounding box center [801, 352] width 285 height 16
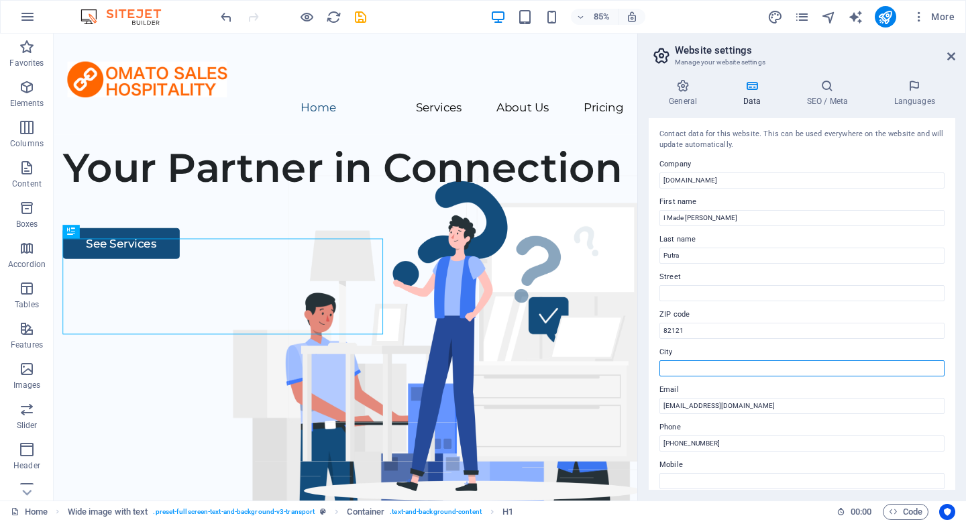
click at [695, 360] on input "City" at bounding box center [801, 368] width 285 height 16
click at [695, 363] on input "City" at bounding box center [801, 368] width 285 height 16
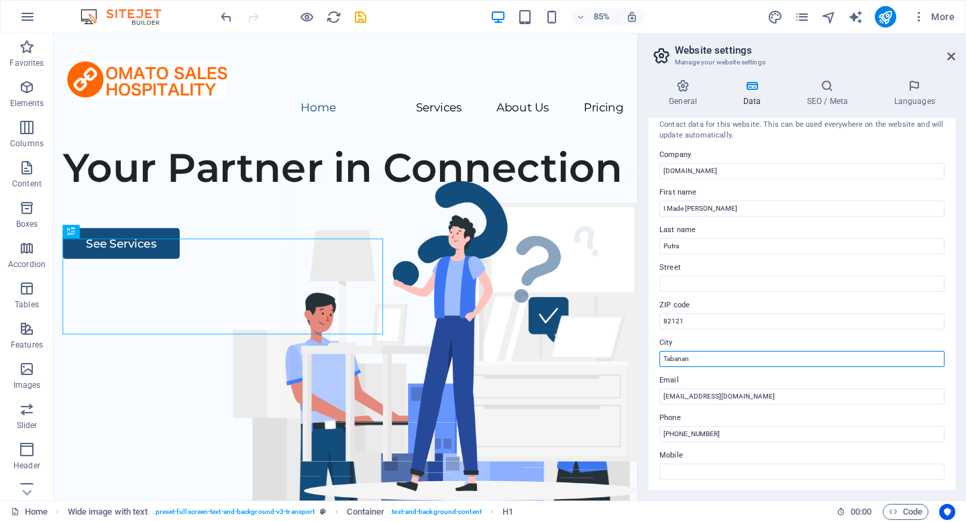
scroll to position [10, 0]
type input "Tabanan"
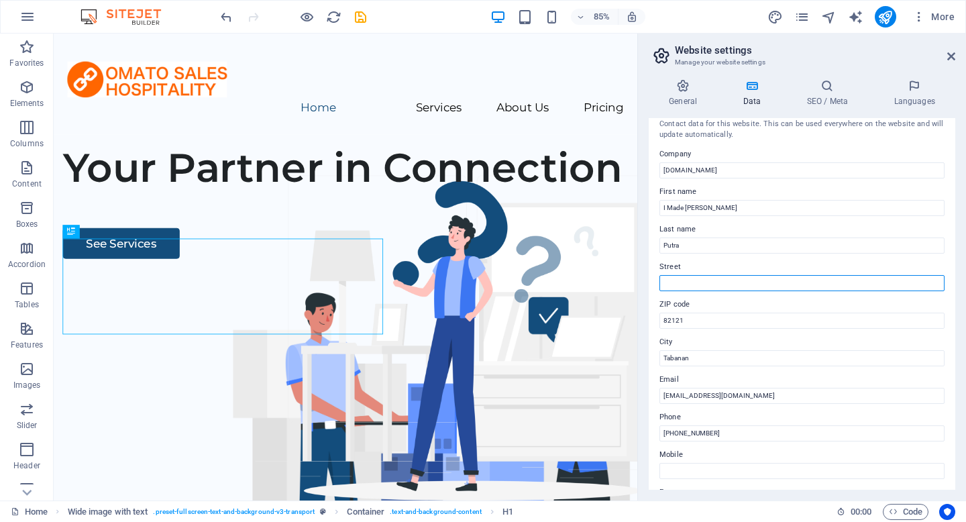
click at [765, 286] on input "Street" at bounding box center [801, 283] width 285 height 16
type input "Perumahan Sriwedari no 10 gang 14"
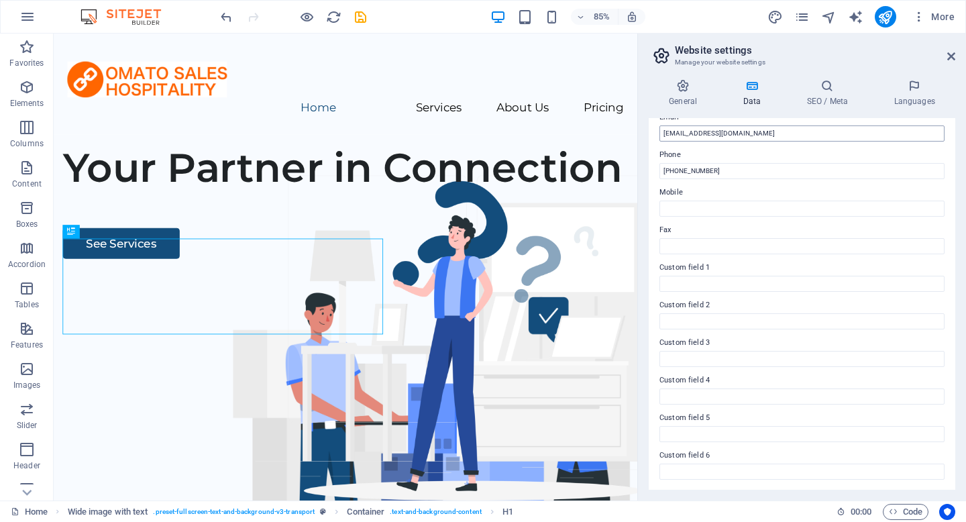
scroll to position [0, 0]
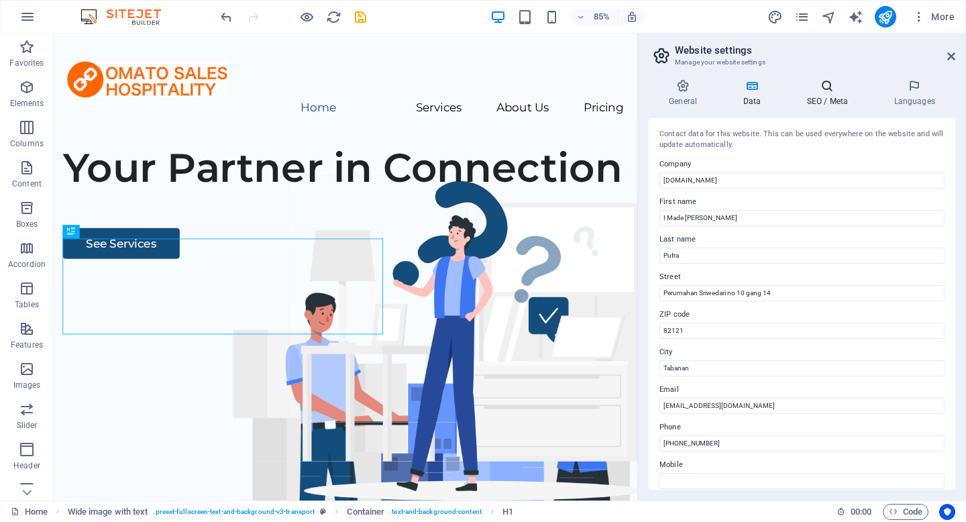
click at [836, 101] on h4 "SEO / Meta" at bounding box center [829, 93] width 87 height 28
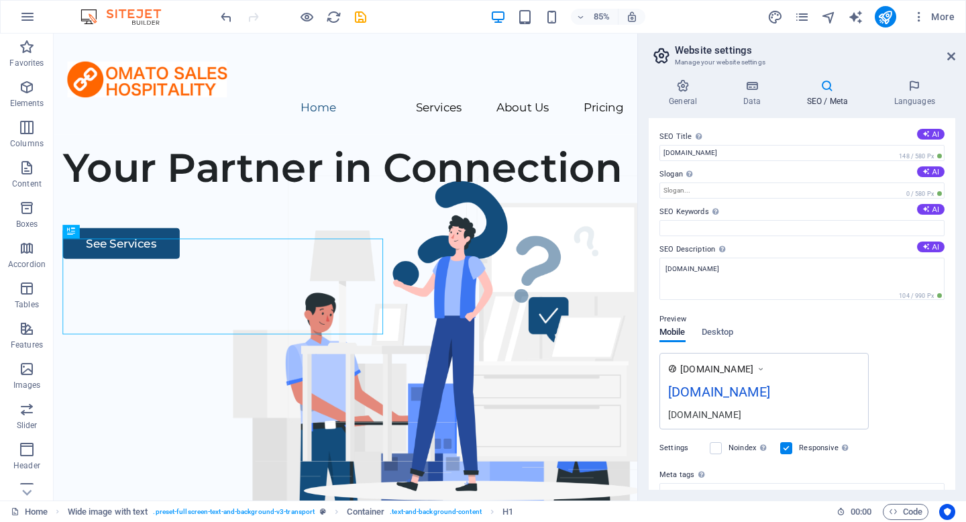
click at [714, 325] on div "Preview" at bounding box center [801, 319] width 285 height 16
click at [715, 327] on span "Desktop" at bounding box center [718, 333] width 32 height 19
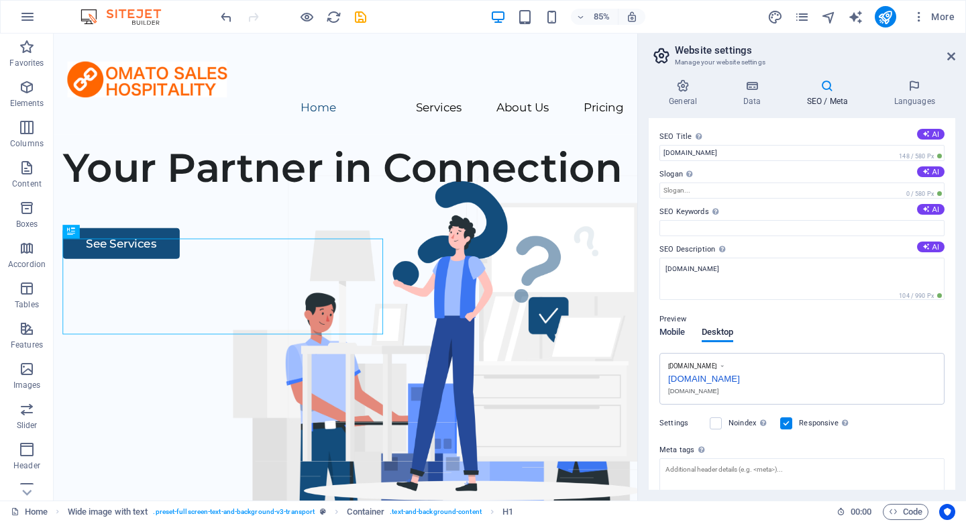
click at [681, 327] on span "Mobile" at bounding box center [672, 333] width 26 height 19
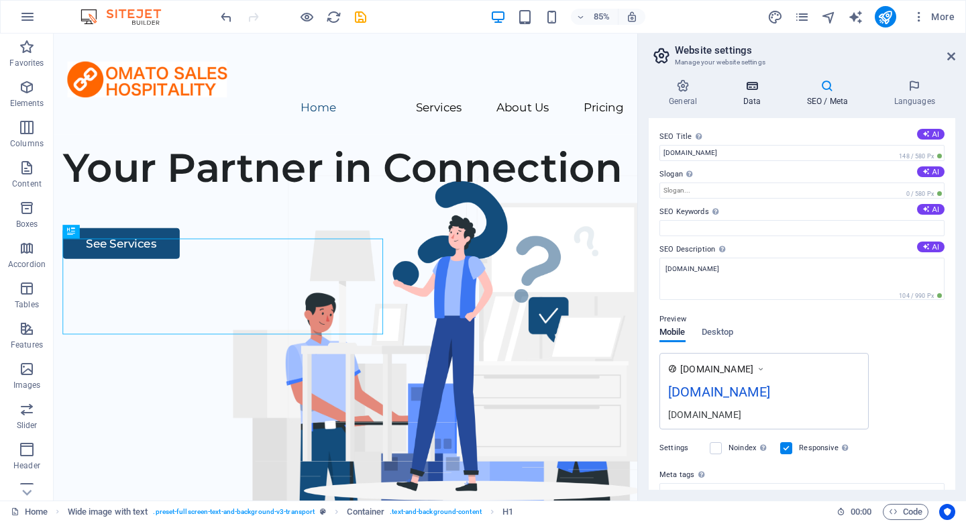
click at [763, 96] on h4 "Data" at bounding box center [754, 93] width 64 height 28
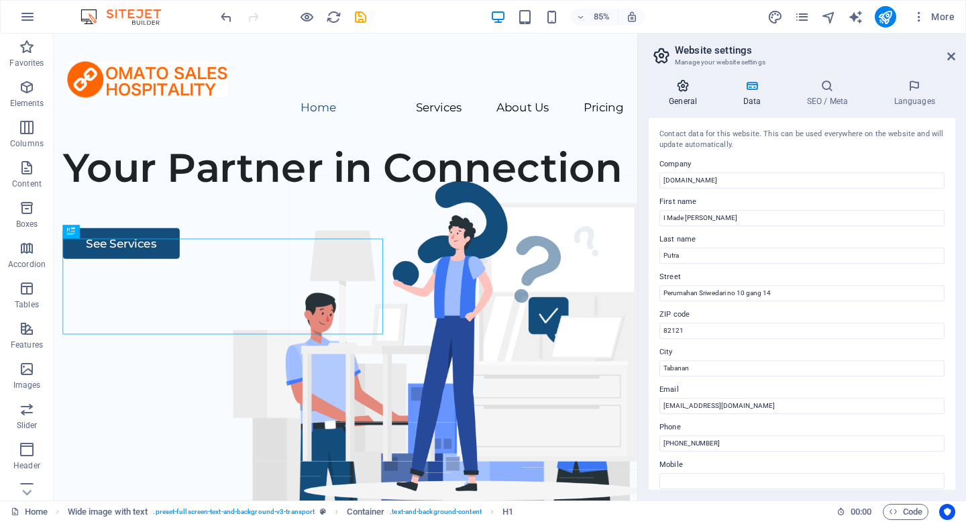
click at [689, 92] on icon at bounding box center [683, 85] width 68 height 13
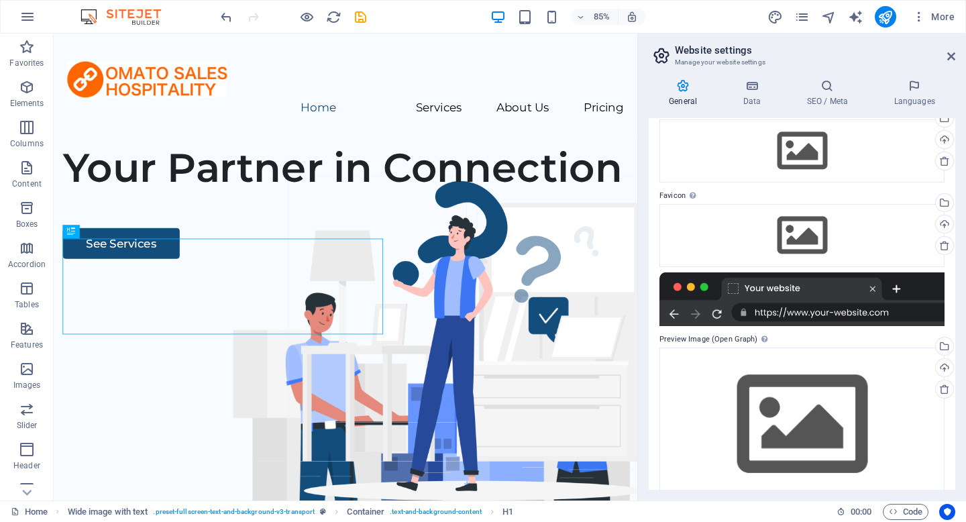
scroll to position [85, 0]
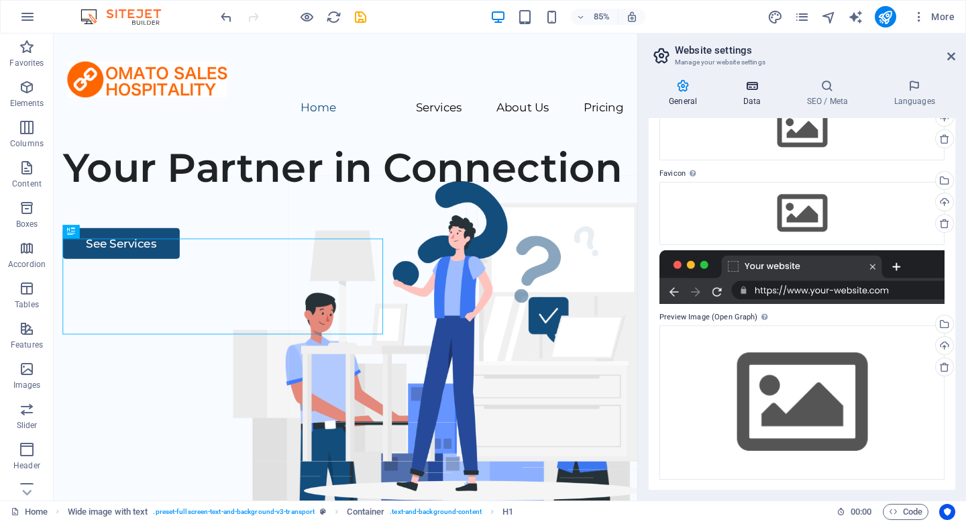
click at [760, 93] on h4 "Data" at bounding box center [754, 93] width 64 height 28
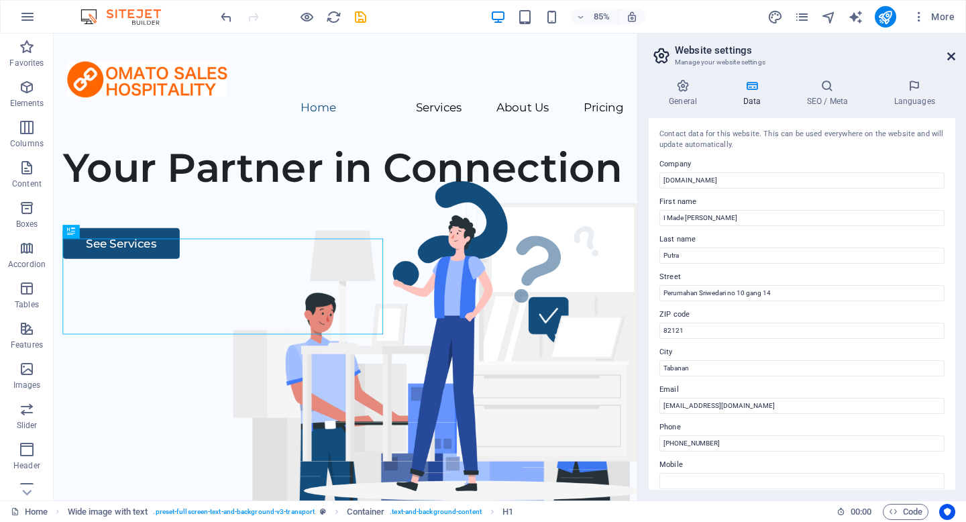
click at [947, 57] on icon at bounding box center [951, 56] width 8 height 11
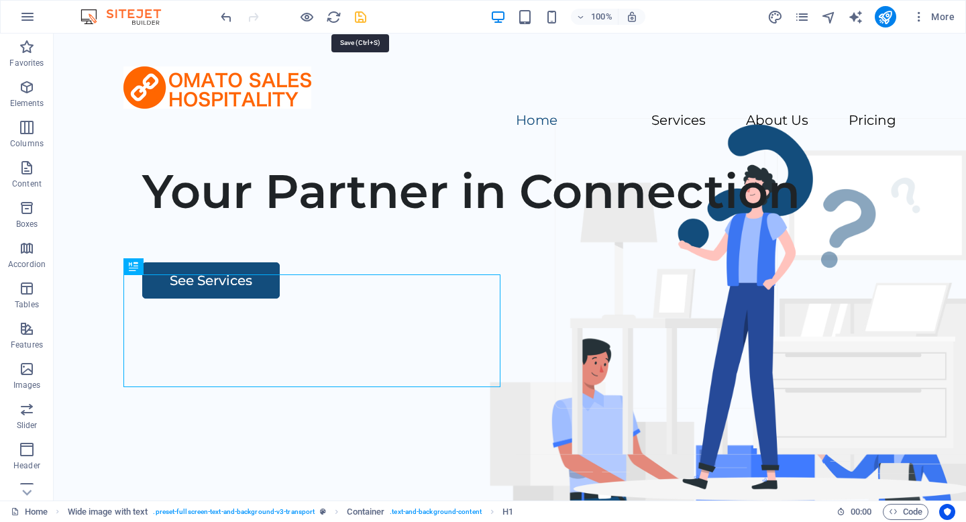
click at [366, 18] on icon "save" at bounding box center [360, 16] width 15 height 15
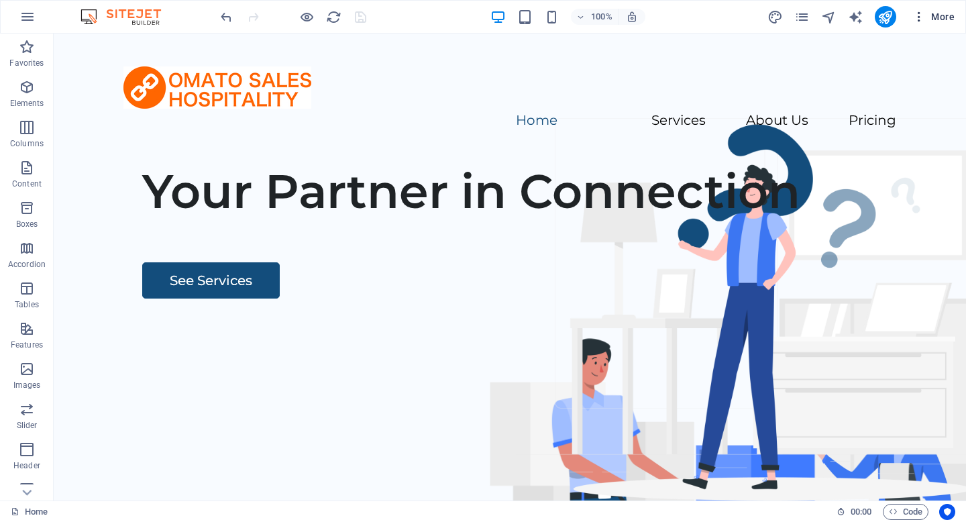
click at [944, 15] on span "More" at bounding box center [933, 16] width 42 height 13
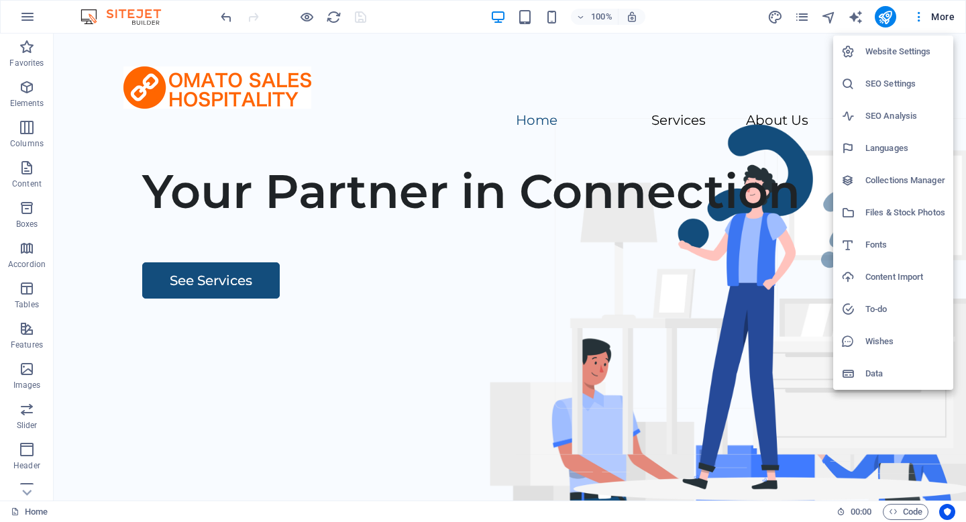
click at [880, 17] on div at bounding box center [483, 261] width 966 height 522
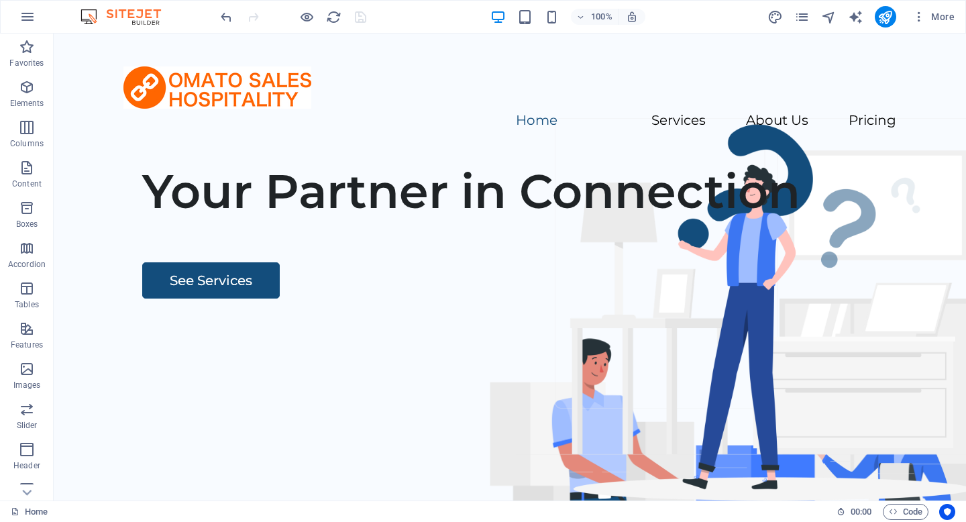
click at [887, 25] on button "publish" at bounding box center [885, 16] width 21 height 21
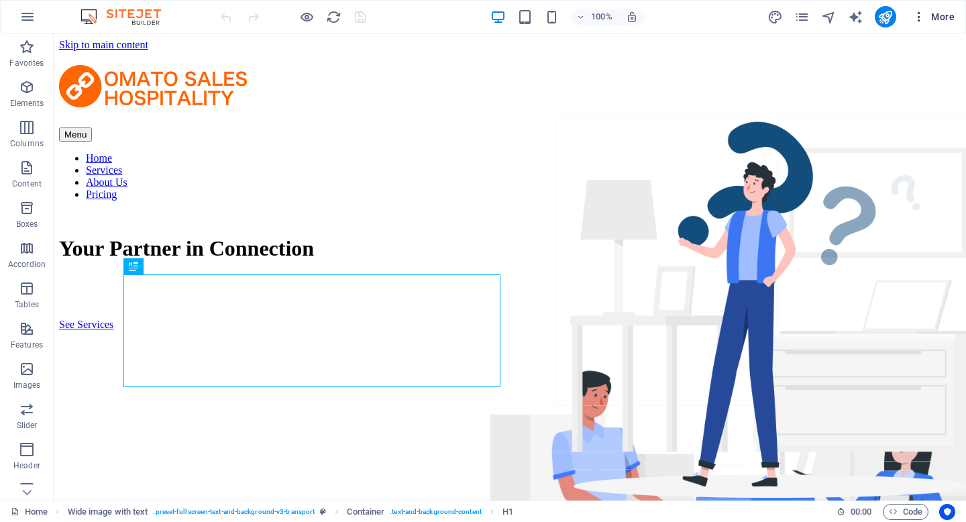
click at [922, 15] on icon "button" at bounding box center [918, 16] width 13 height 13
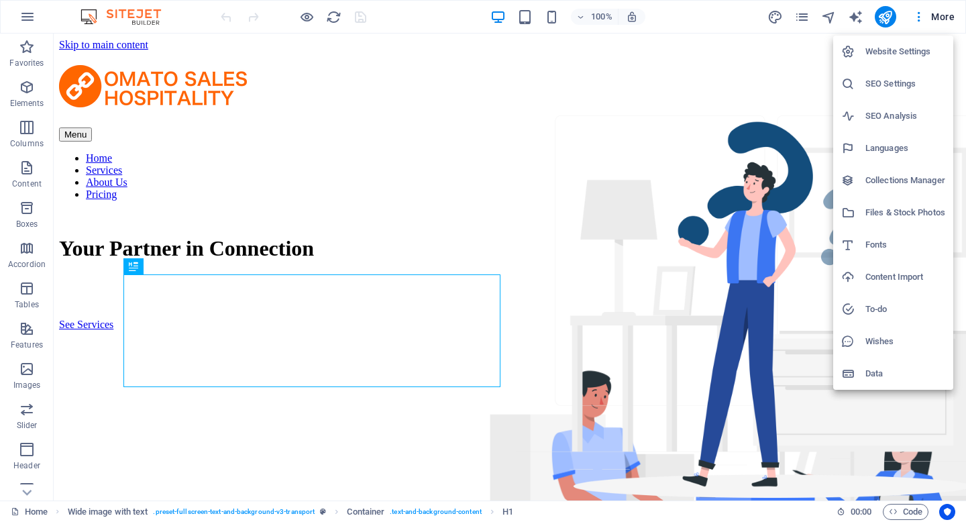
click at [903, 75] on li "SEO Settings" at bounding box center [893, 84] width 120 height 32
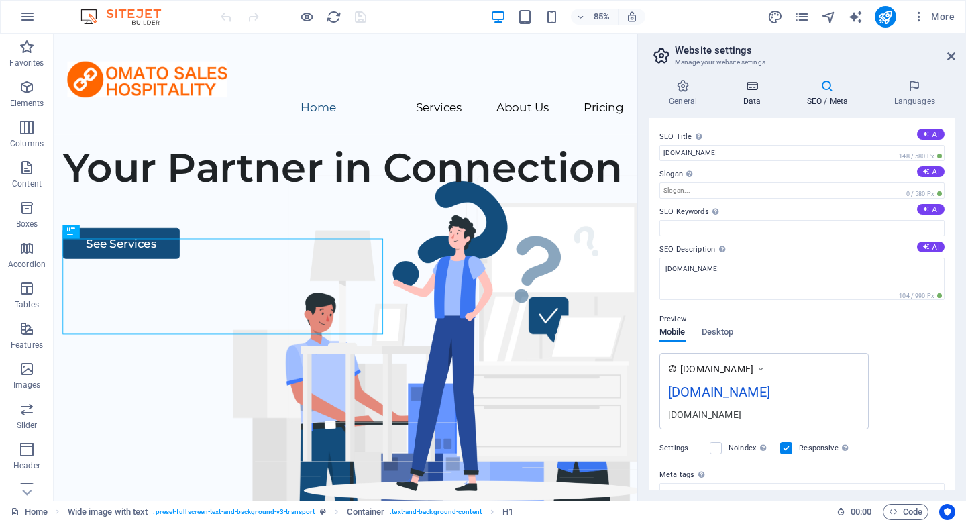
click at [769, 88] on icon at bounding box center [751, 85] width 58 height 13
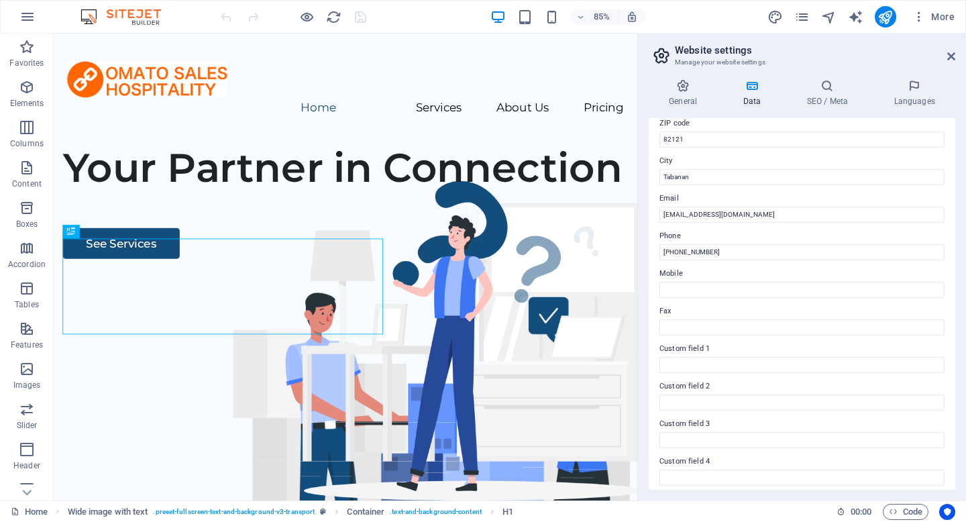
scroll to position [272, 0]
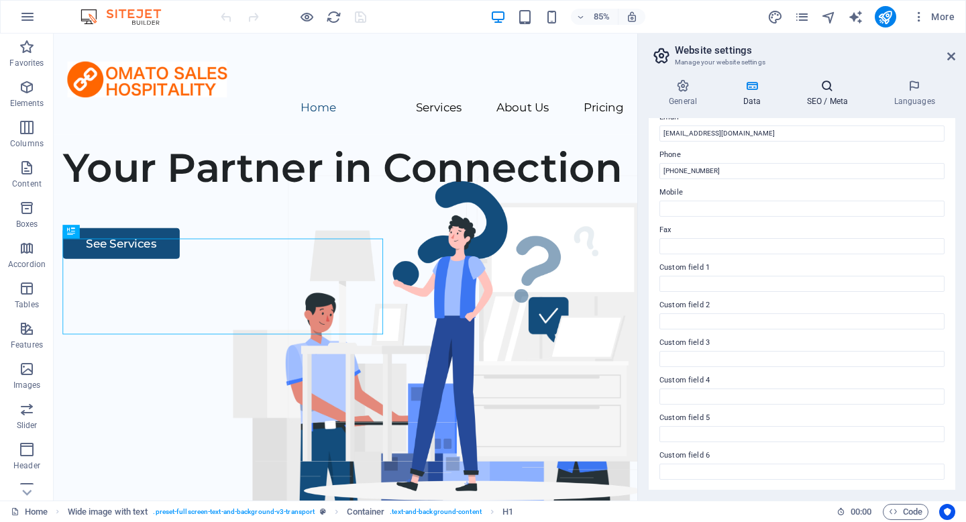
click at [828, 89] on icon at bounding box center [827, 85] width 82 height 13
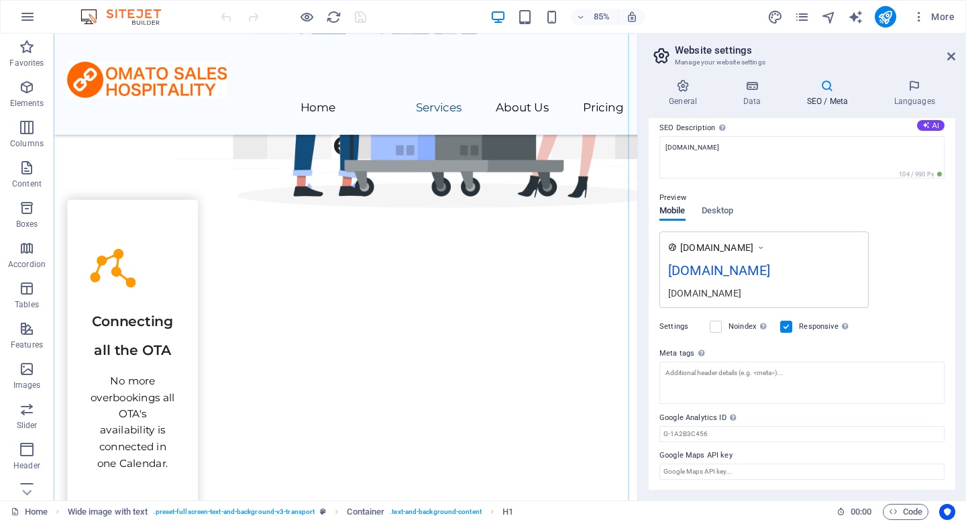
scroll to position [672, 0]
